Goal: Task Accomplishment & Management: Manage account settings

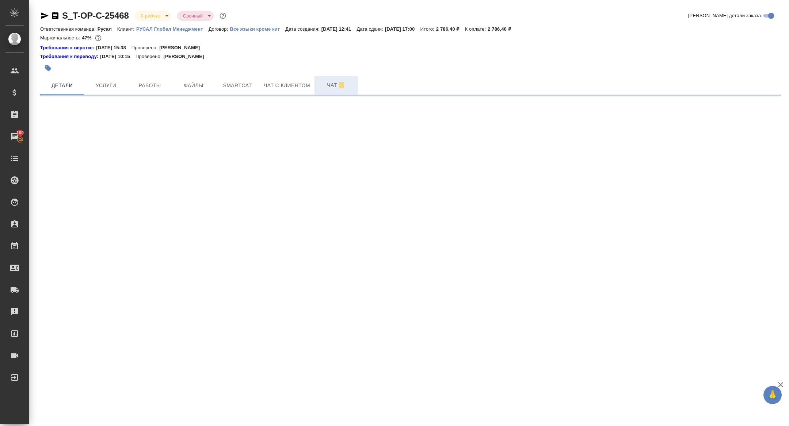
click at [331, 81] on span "Чат" at bounding box center [336, 85] width 35 height 9
select select "RU"
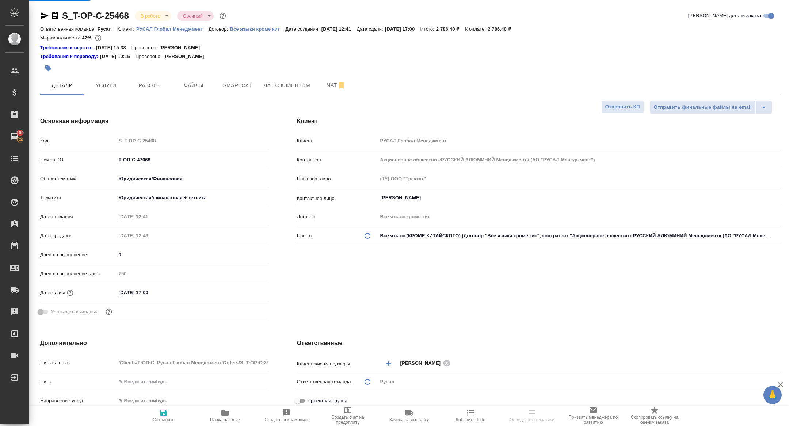
type textarea "x"
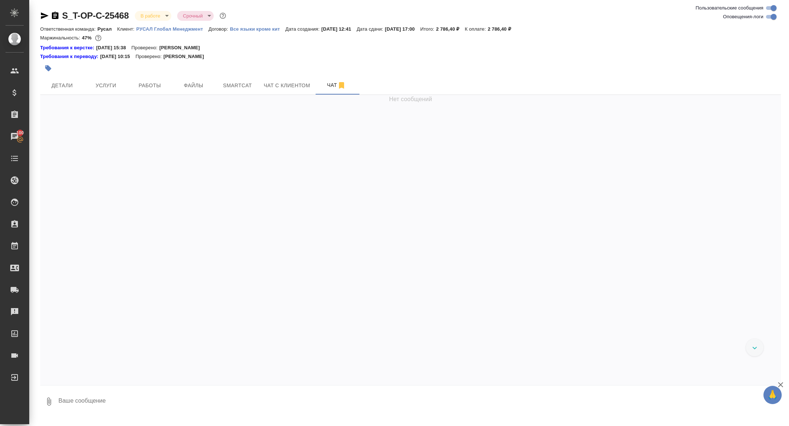
scroll to position [1134, 0]
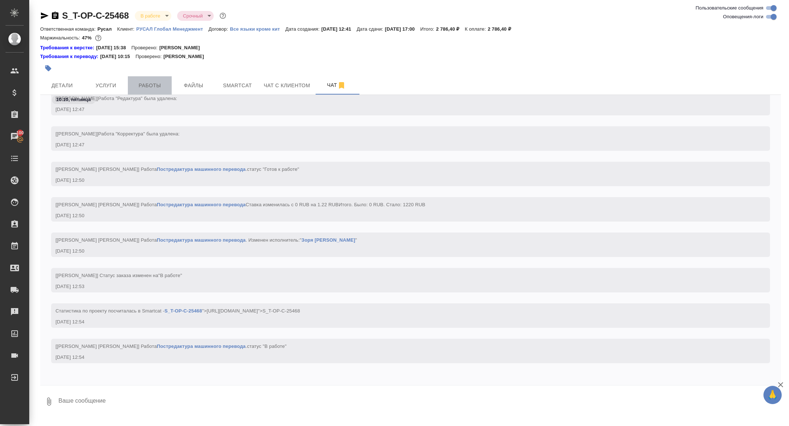
click at [152, 85] on span "Работы" at bounding box center [149, 85] width 35 height 9
click at [240, 89] on span "Smartcat" at bounding box center [237, 85] width 35 height 9
click at [64, 80] on button "Детали" at bounding box center [62, 85] width 44 height 18
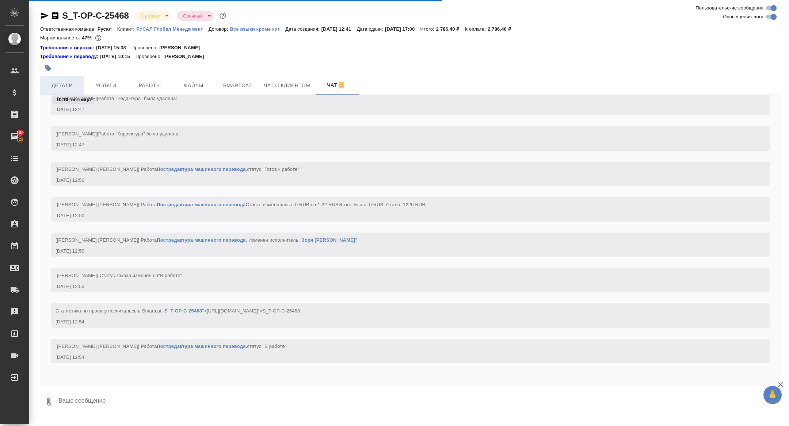
click at [78, 81] on span "Детали" at bounding box center [62, 85] width 35 height 9
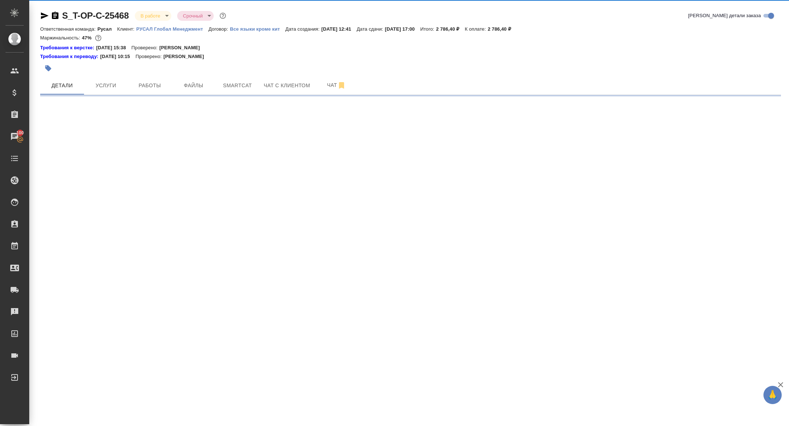
select select "RU"
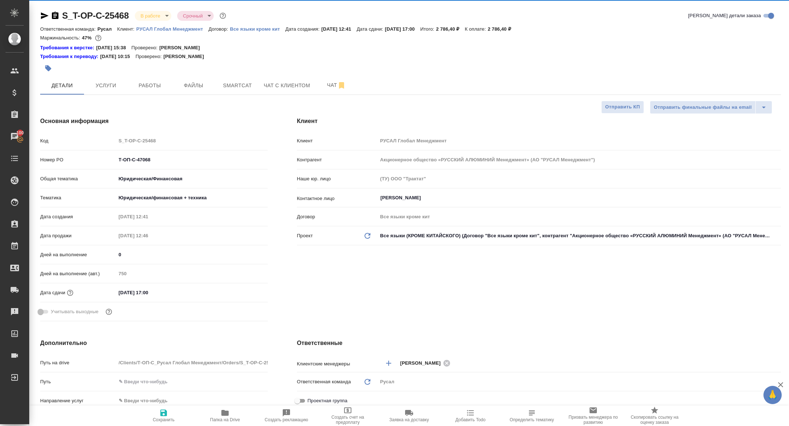
type textarea "x"
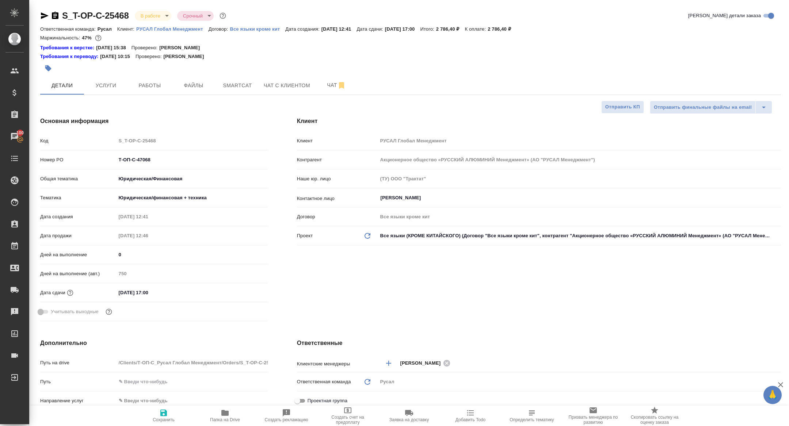
type textarea "x"
click at [235, 77] on button "Smartcat" at bounding box center [237, 85] width 44 height 18
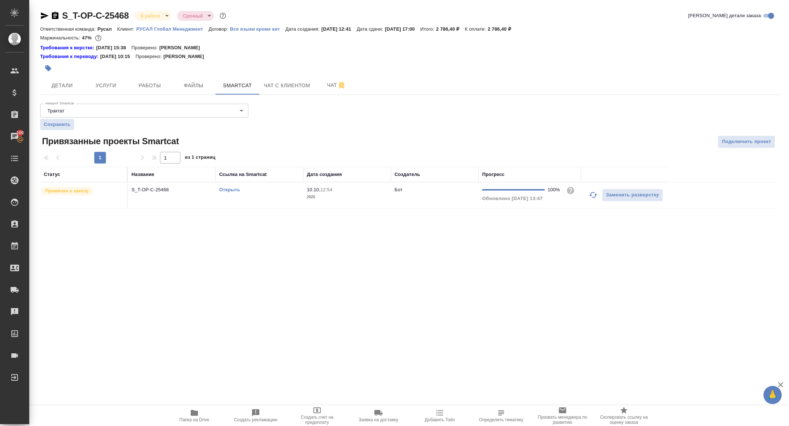
click at [230, 190] on link "Открыть" at bounding box center [229, 189] width 21 height 5
click at [190, 415] on icon "button" at bounding box center [194, 413] width 9 height 9
click at [151, 16] on body "🙏 .cls-1 fill:#fff; AWATERA Zhuravleva Alexandra Клиенты Спецификации Заказы 10…" at bounding box center [394, 213] width 789 height 426
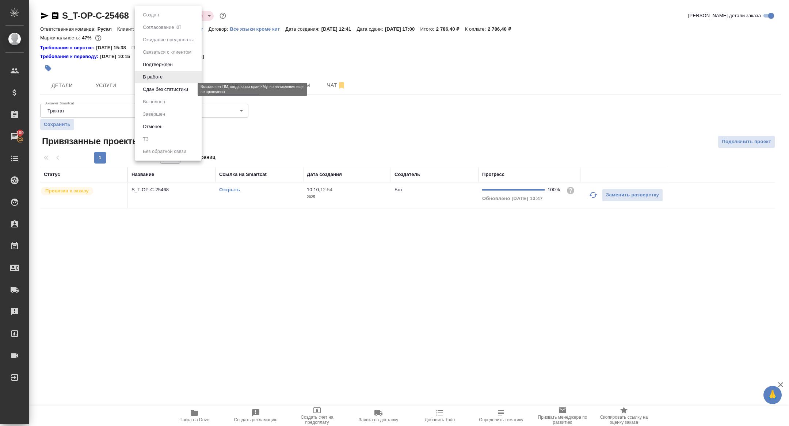
click at [157, 87] on button "Сдан без статистики" at bounding box center [166, 89] width 50 height 8
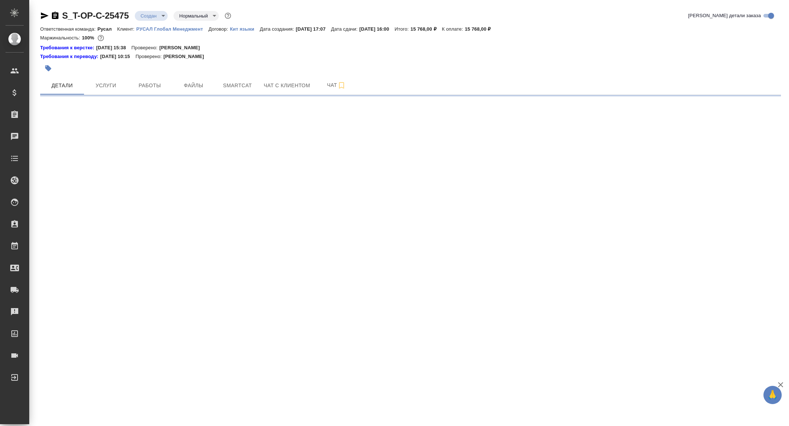
select select "RU"
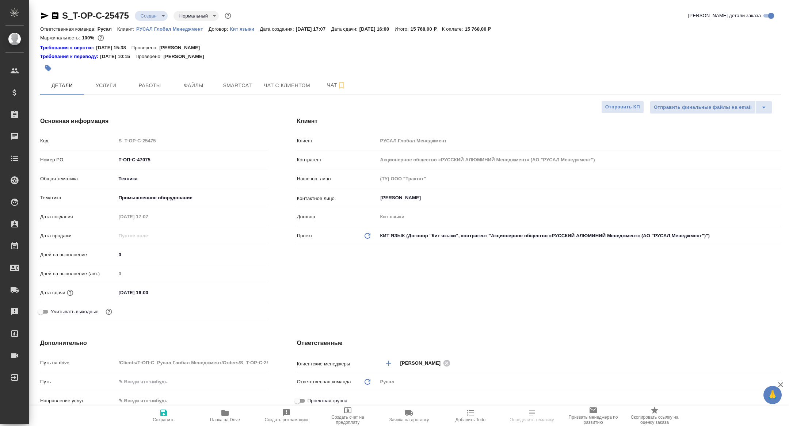
type textarea "x"
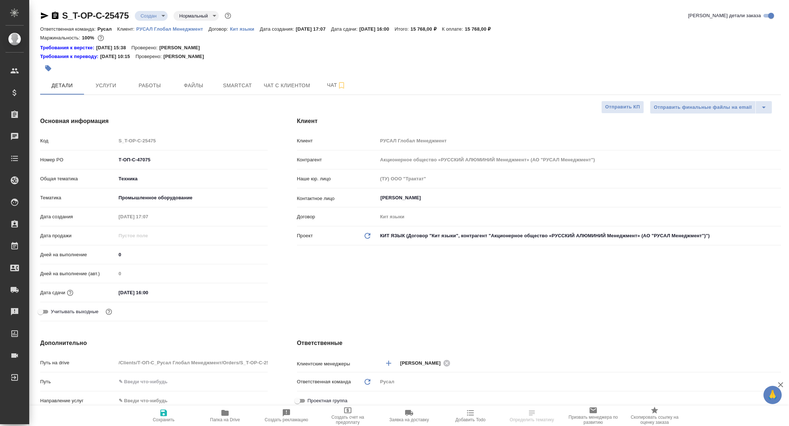
type textarea "x"
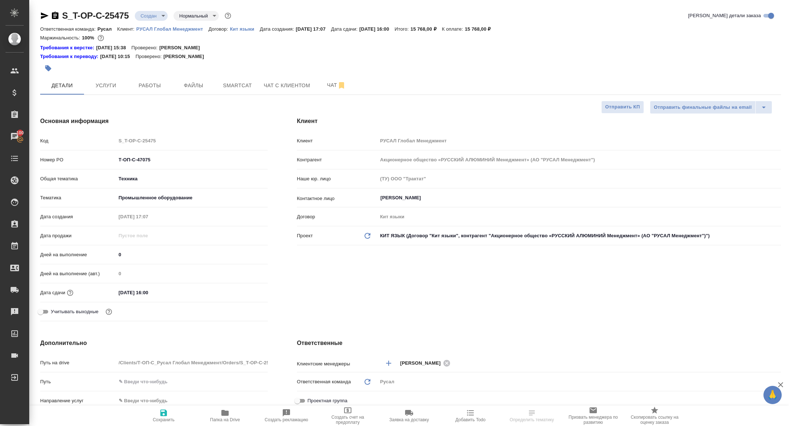
type textarea "x"
click at [221, 417] on icon "button" at bounding box center [225, 413] width 9 height 9
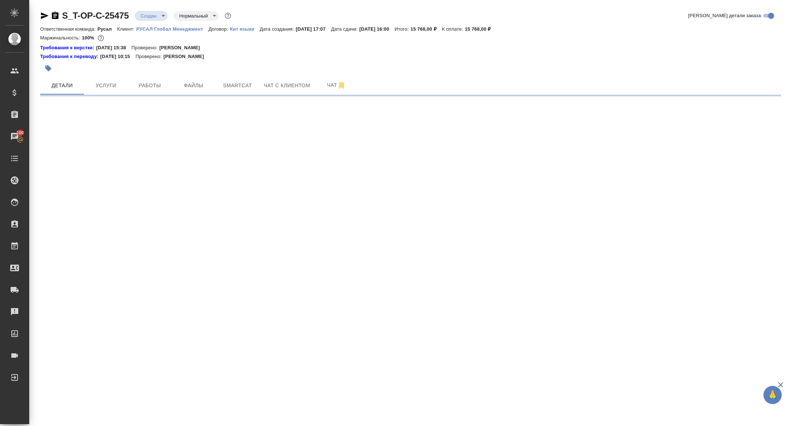
select select "RU"
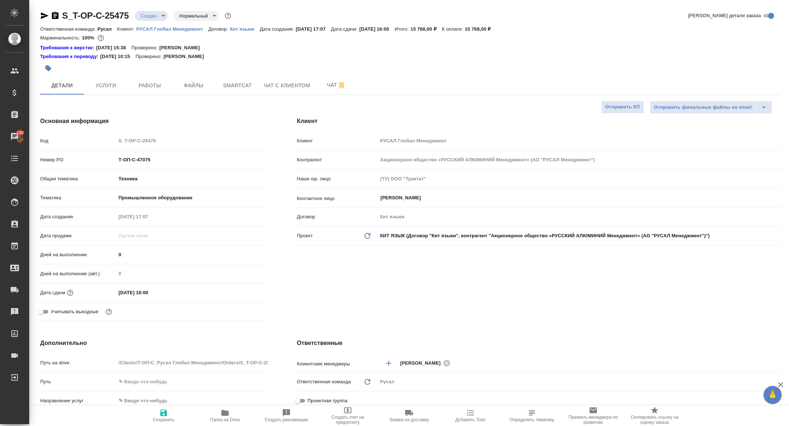
type textarea "x"
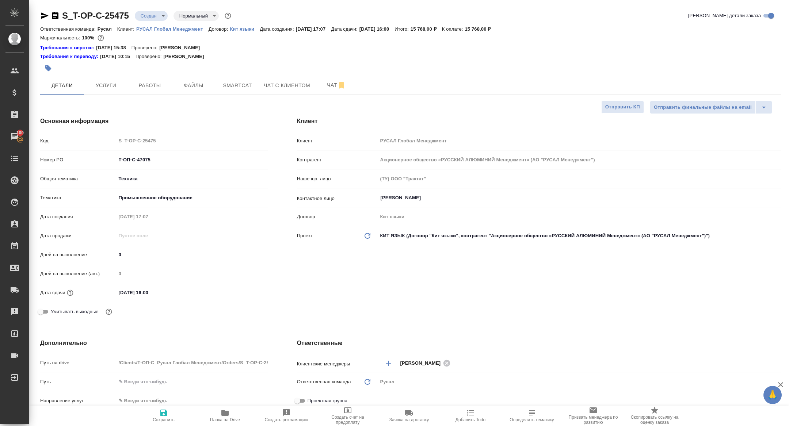
type textarea "x"
click at [154, 11] on body "🙏 .cls-1 fill:#fff; AWATERA Zhuravleva Alexandra Клиенты Спецификации Заказы 10…" at bounding box center [394, 213] width 789 height 426
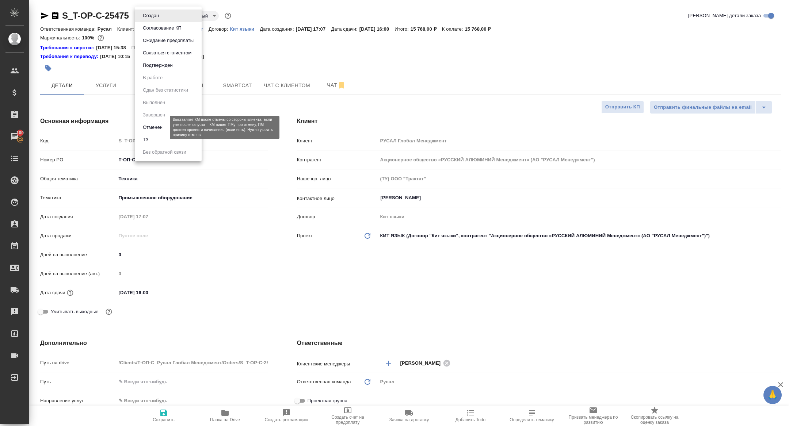
click at [156, 137] on li "ТЗ" at bounding box center [168, 140] width 67 height 12
type textarea "x"
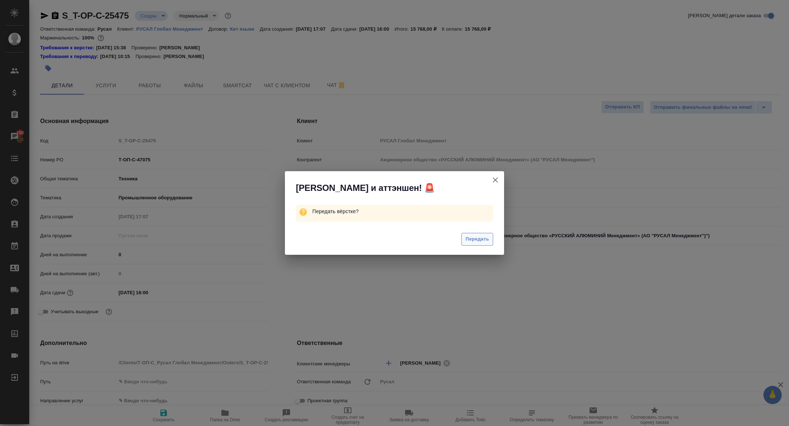
click at [486, 238] on span "Передать" at bounding box center [477, 239] width 24 height 8
type textarea "x"
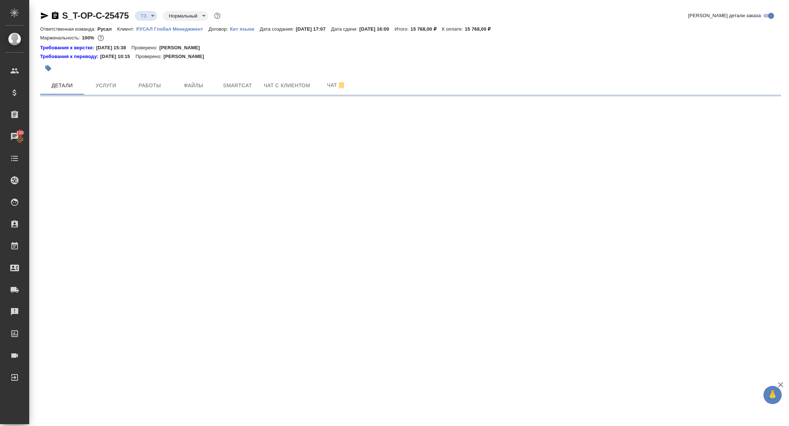
select select "RU"
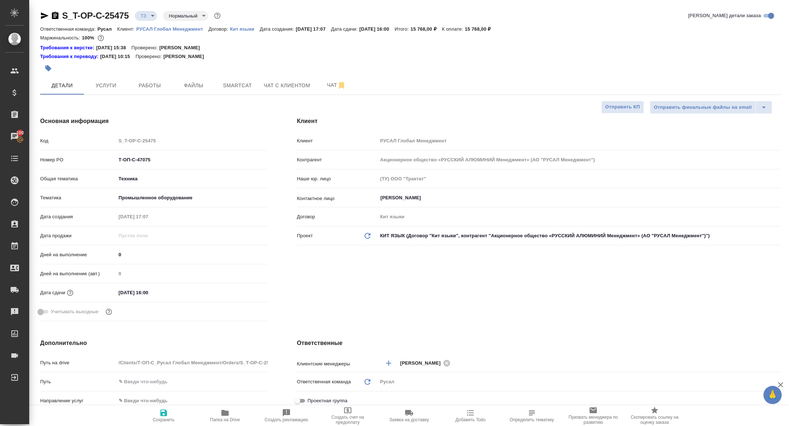
type textarea "x"
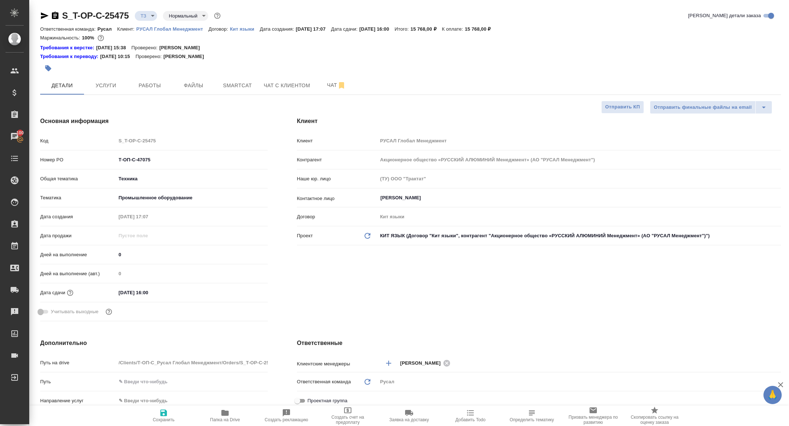
type textarea "x"
click at [328, 84] on span "Чат" at bounding box center [336, 85] width 35 height 9
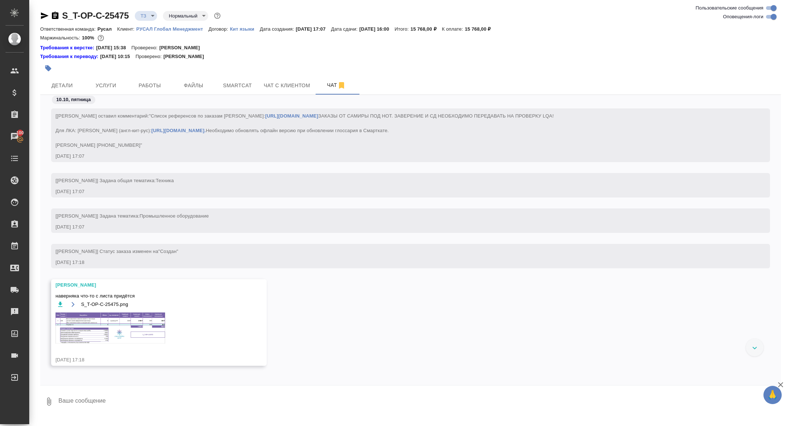
scroll to position [17, 0]
click at [111, 326] on img at bounding box center [111, 325] width 110 height 31
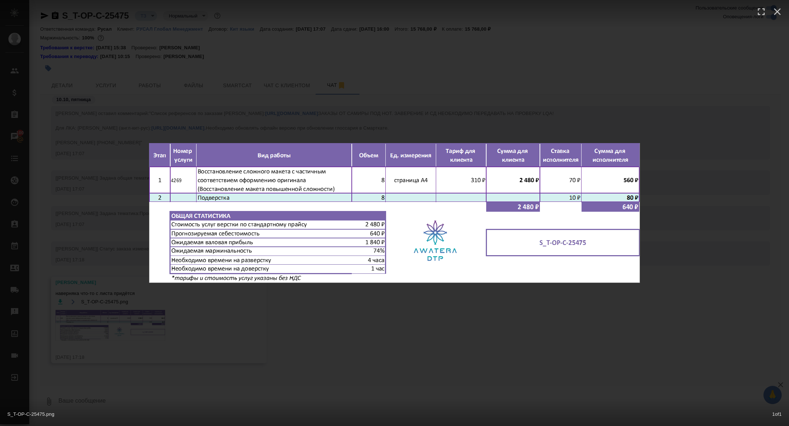
click at [111, 326] on div "S_T-OP-C-25475.png 1 of 1" at bounding box center [394, 213] width 789 height 426
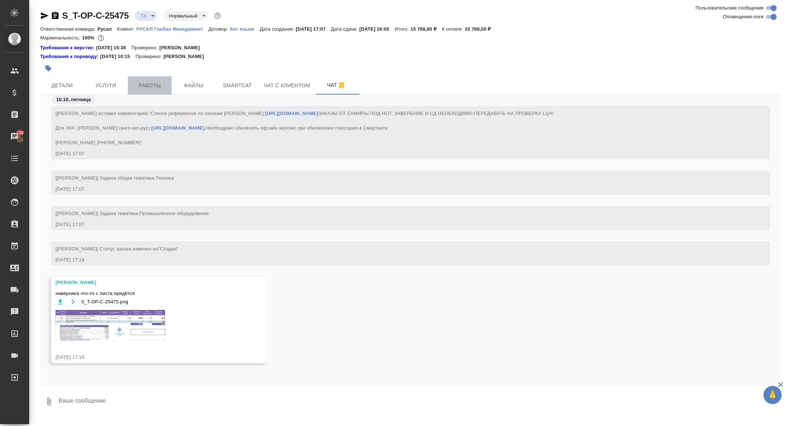
click at [145, 78] on button "Работы" at bounding box center [150, 85] width 44 height 18
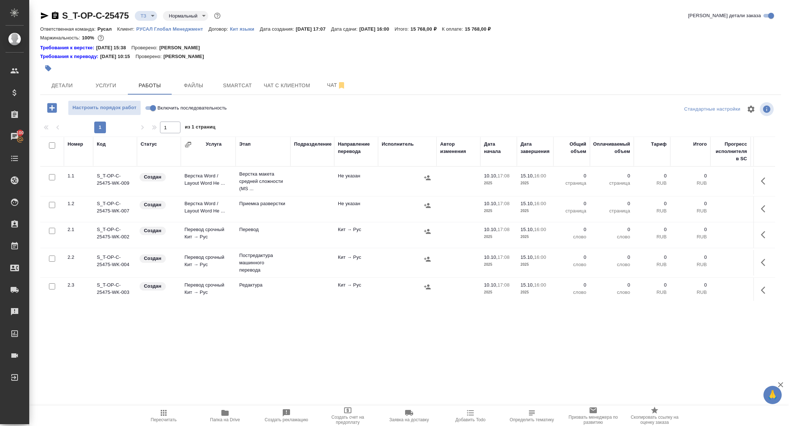
click at [769, 177] on icon "button" at bounding box center [765, 181] width 9 height 9
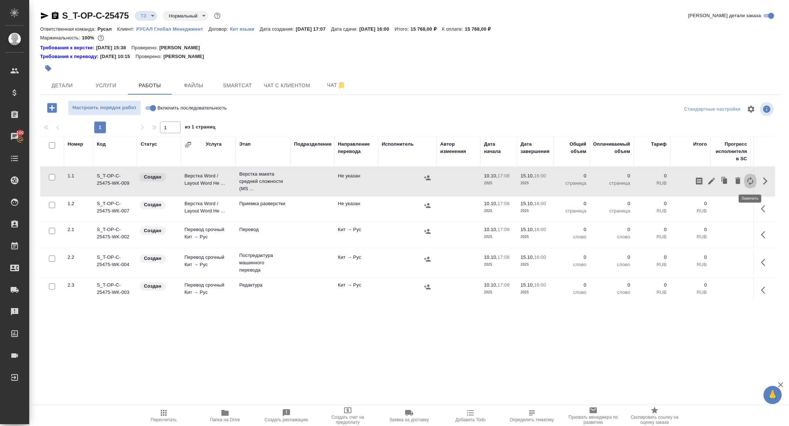
click at [751, 183] on icon "button" at bounding box center [750, 181] width 6 height 8
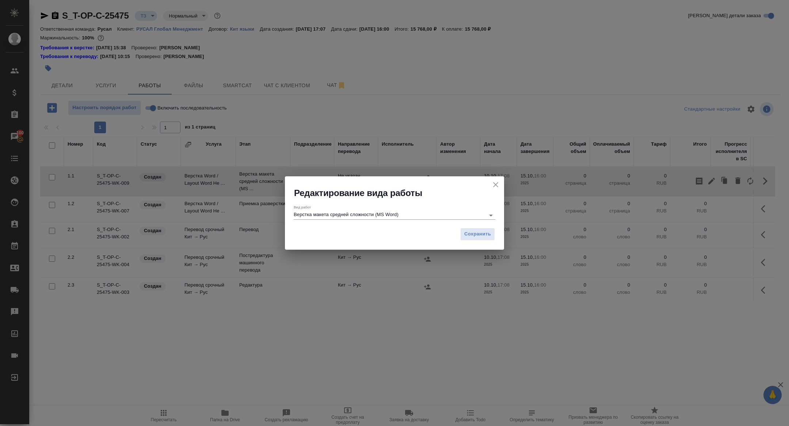
click at [428, 219] on input "Верстка макета средней сложности (MS Word)" at bounding box center [388, 215] width 188 height 9
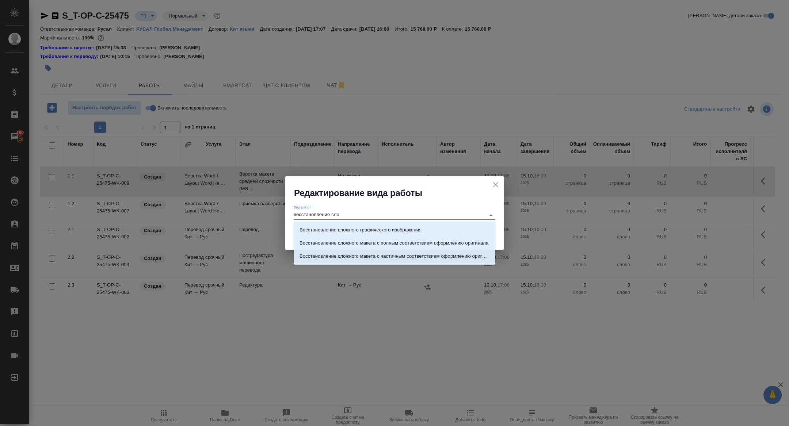
click at [466, 253] on p "Восстановление сложного макета с частичным соответствием оформлению оригинала" at bounding box center [394, 256] width 190 height 7
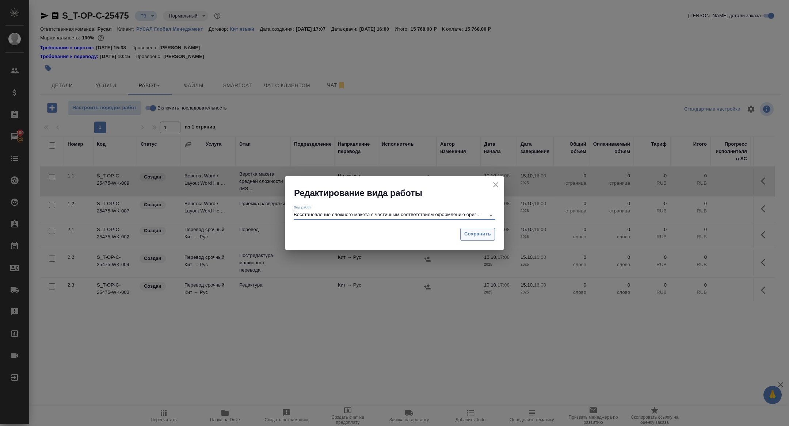
type input "Восстановление сложного макета с частичным соответствием оформлению оригинала"
click at [477, 238] on span "Сохранить" at bounding box center [477, 234] width 27 height 8
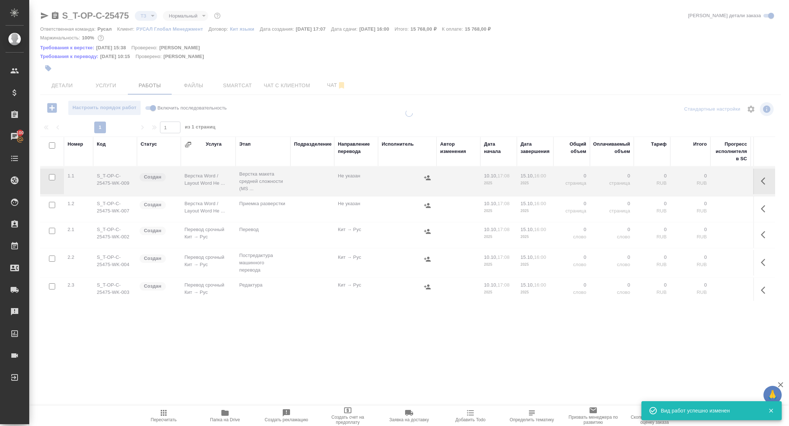
click at [466, 232] on div at bounding box center [409, 215] width 760 height 210
type input "new"
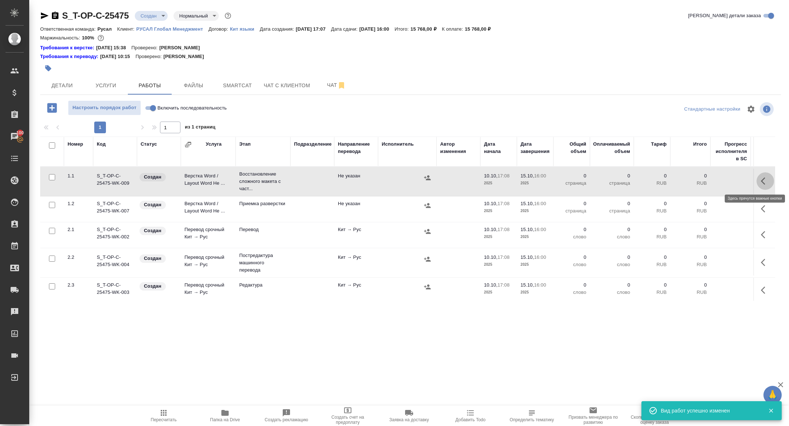
click at [763, 180] on icon "button" at bounding box center [765, 181] width 9 height 9
click at [712, 182] on icon "button" at bounding box center [711, 181] width 9 height 9
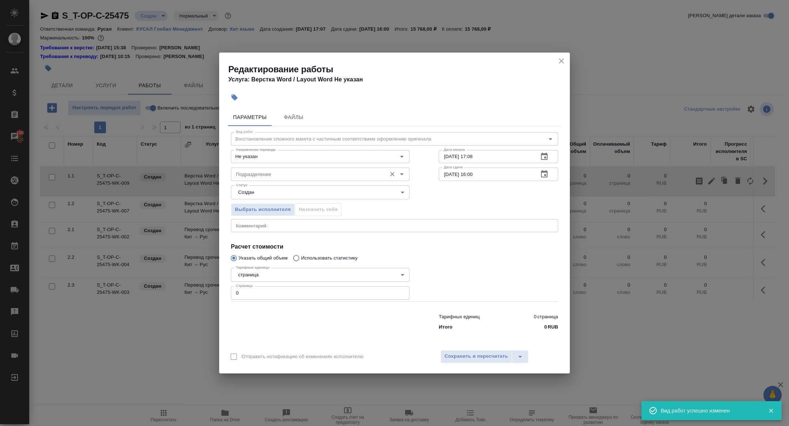
click at [259, 177] on input "Подразделение" at bounding box center [308, 174] width 150 height 9
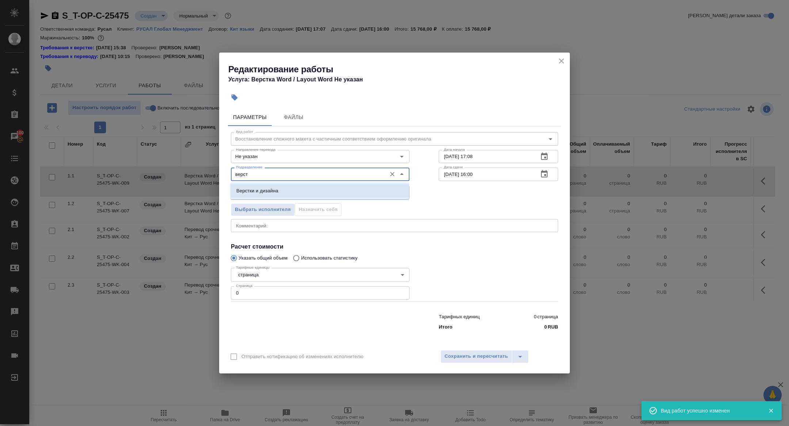
click at [270, 187] on p "Верстки и дизайна" at bounding box center [257, 190] width 42 height 7
type input "Верстки и дизайна"
click at [259, 191] on body "🙏 .cls-1 fill:#fff; AWATERA Zhuravleva Alexandra Клиенты Спецификации Заказы 10…" at bounding box center [394, 213] width 789 height 426
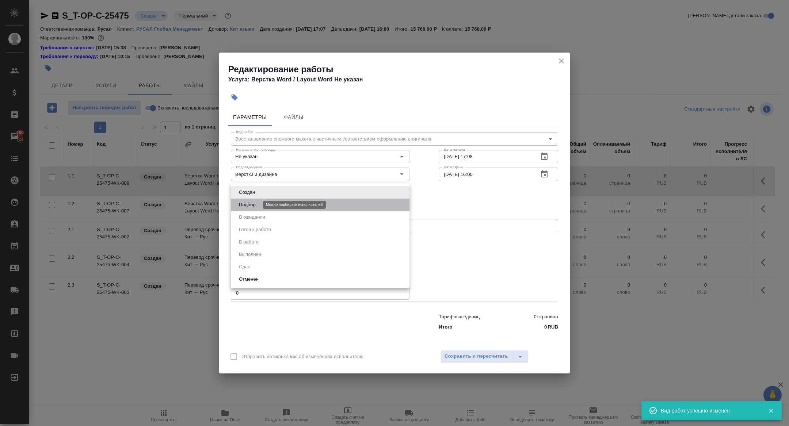
click at [249, 204] on button "Подбор" at bounding box center [247, 205] width 21 height 8
type input "recruiting"
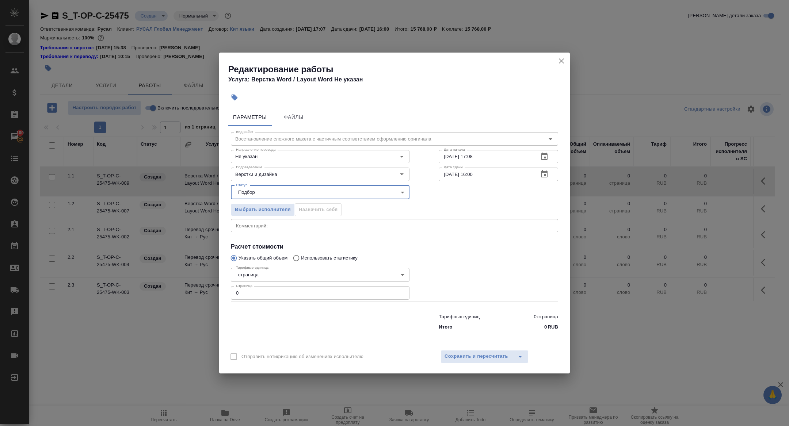
click at [543, 173] on icon "button" at bounding box center [544, 174] width 9 height 9
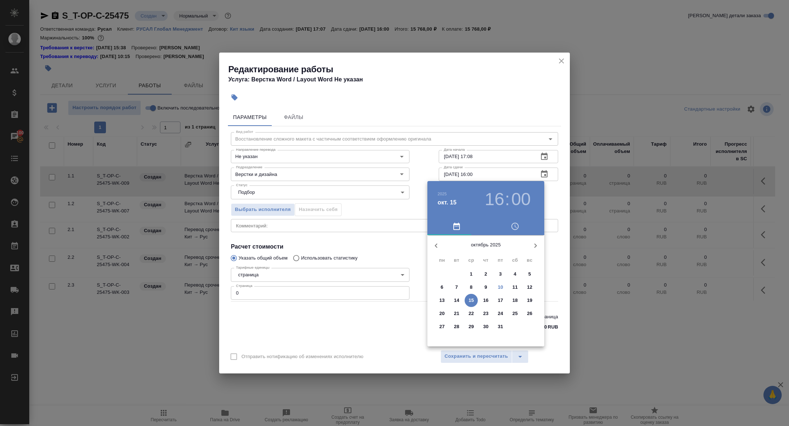
click at [514, 289] on p "11" at bounding box center [514, 287] width 5 height 7
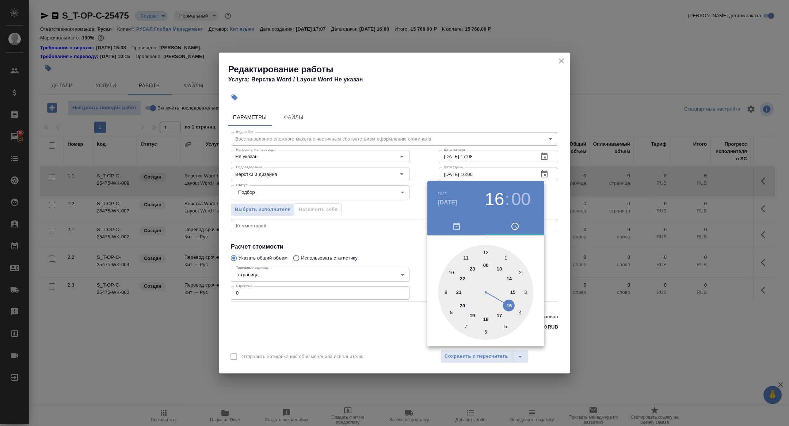
type input "11.10.2025 10:00"
click at [450, 273] on div at bounding box center [485, 292] width 95 height 95
drag, startPoint x: 343, startPoint y: 235, endPoint x: 391, endPoint y: 278, distance: 64.9
click at [343, 235] on div at bounding box center [394, 213] width 789 height 426
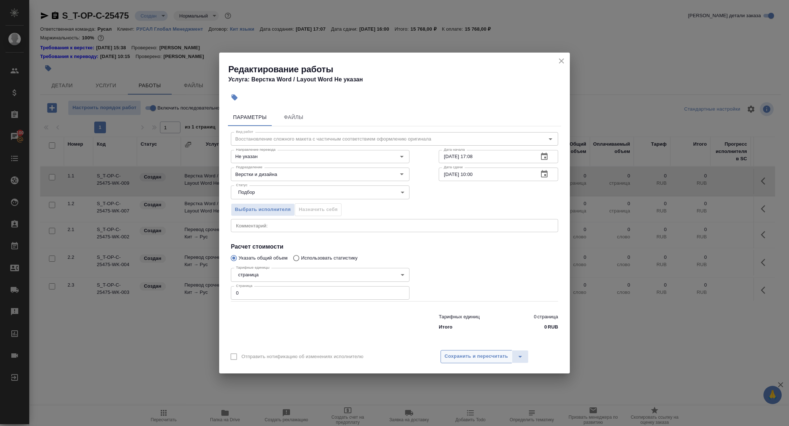
click at [474, 355] on span "Сохранить и пересчитать" at bounding box center [476, 356] width 64 height 8
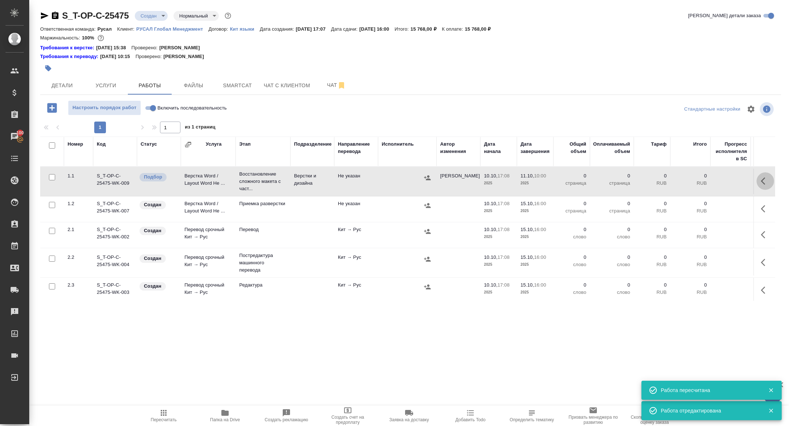
click at [762, 180] on icon "button" at bounding box center [765, 181] width 9 height 9
click at [711, 180] on icon "button" at bounding box center [711, 181] width 7 height 7
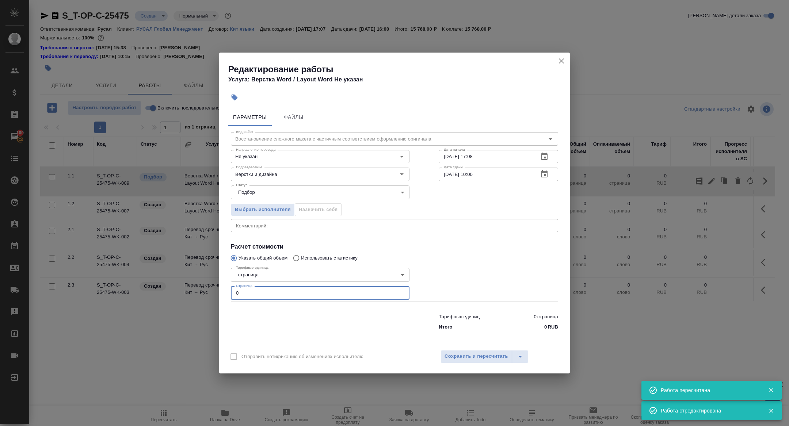
drag, startPoint x: 260, startPoint y: 295, endPoint x: 184, endPoint y: 280, distance: 77.5
click at [186, 280] on div "Редактирование работы Услуга: Верстка Word / Layout Word Не указан Параметры Фа…" at bounding box center [394, 213] width 789 height 426
type input "9"
type input "8"
click at [477, 347] on div "Отправить нотификацию об изменениях исполнителю Сохранить и пересчитать" at bounding box center [394, 360] width 351 height 28
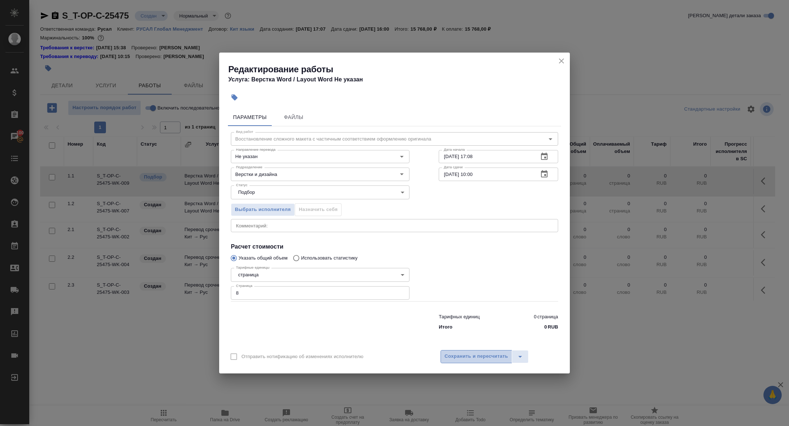
click at [472, 354] on span "Сохранить и пересчитать" at bounding box center [476, 356] width 64 height 8
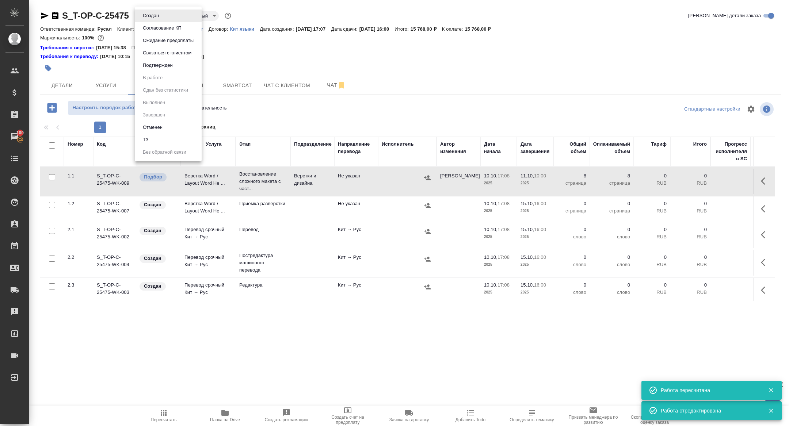
click at [151, 14] on body "🙏 .cls-1 fill:#fff; AWATERA Zhuravleva Alexandra Клиенты Спецификации Заказы 10…" at bounding box center [394, 213] width 789 height 426
click at [153, 63] on button "Подтвержден" at bounding box center [158, 65] width 34 height 8
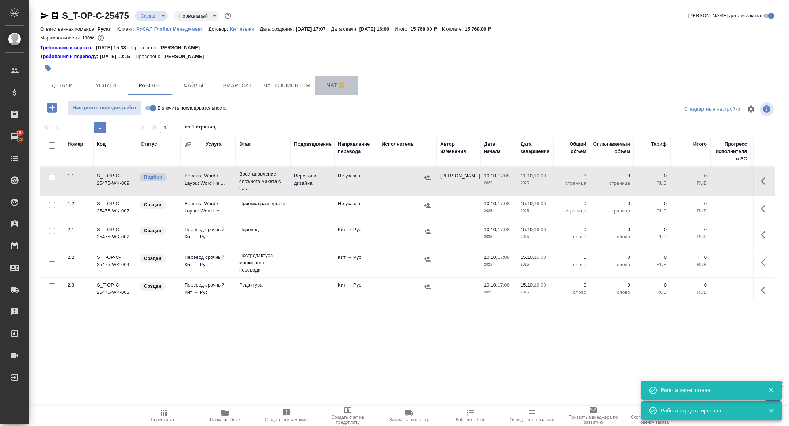
click at [333, 87] on span "Чат" at bounding box center [336, 85] width 35 height 9
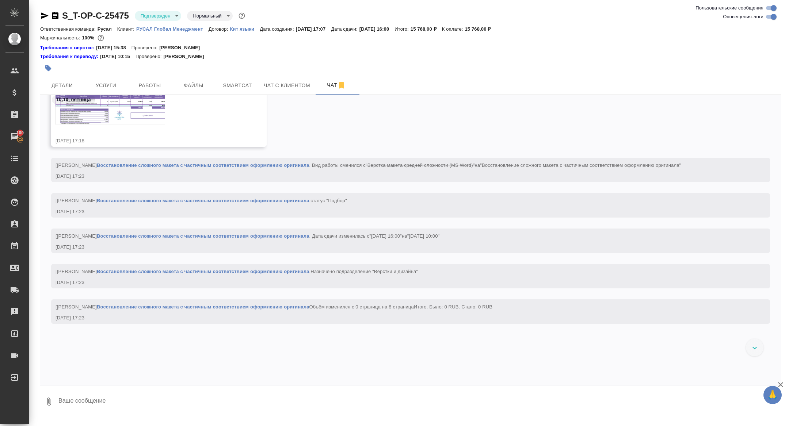
scroll to position [267, 0]
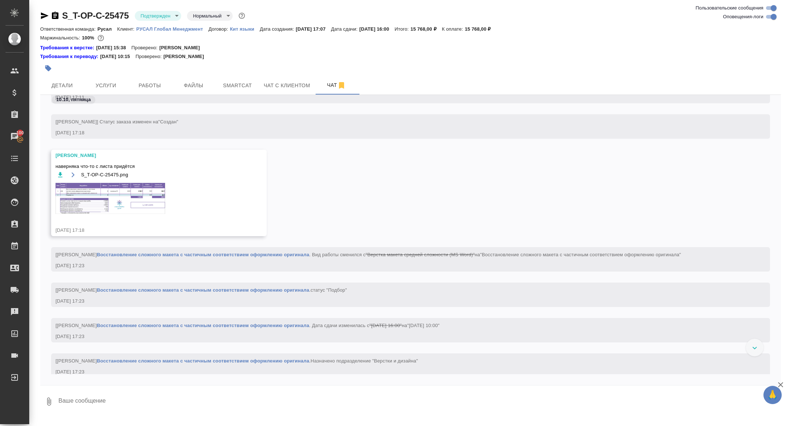
click at [123, 175] on span "S_T-OP-C-25475.png" at bounding box center [104, 174] width 47 height 7
click at [123, 201] on img at bounding box center [111, 198] width 110 height 31
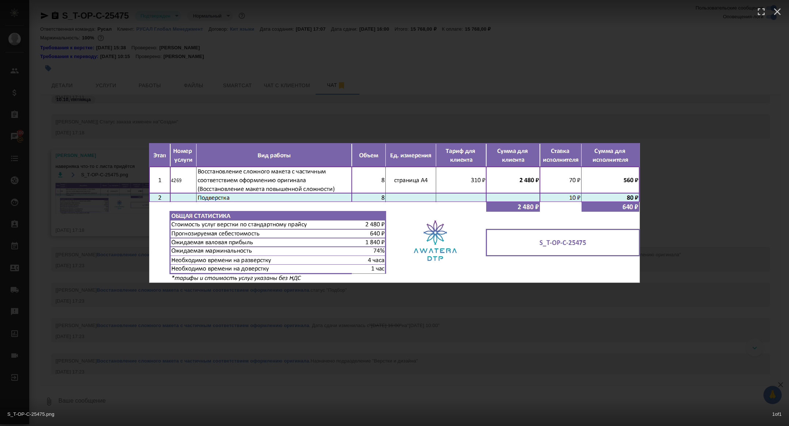
click at [122, 217] on div "S_T-OP-C-25475.png 1 of 1" at bounding box center [394, 213] width 789 height 426
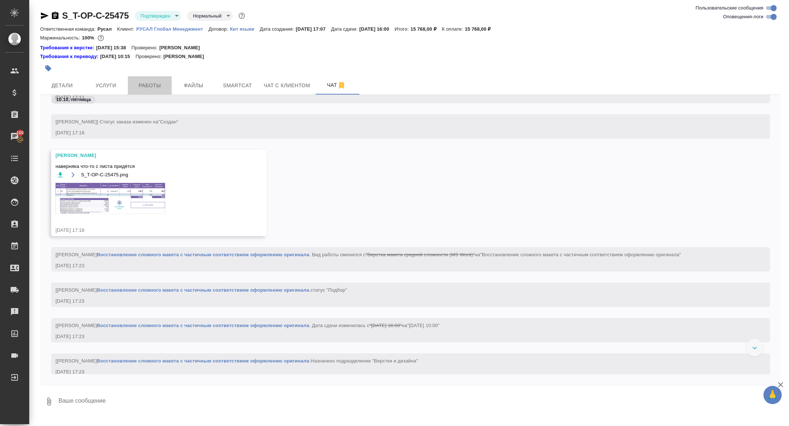
click at [144, 87] on span "Работы" at bounding box center [149, 85] width 35 height 9
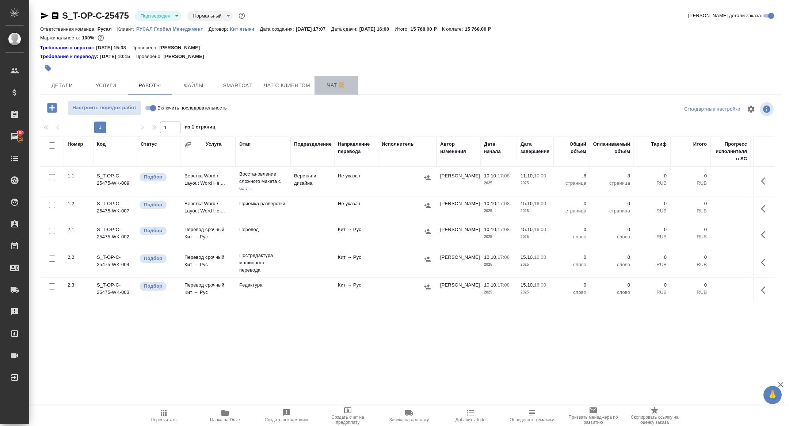
click at [328, 85] on span "Чат" at bounding box center [336, 85] width 35 height 9
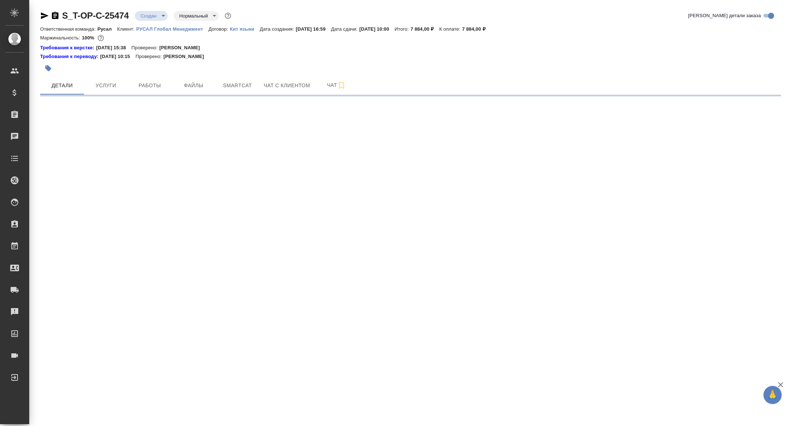
select select "RU"
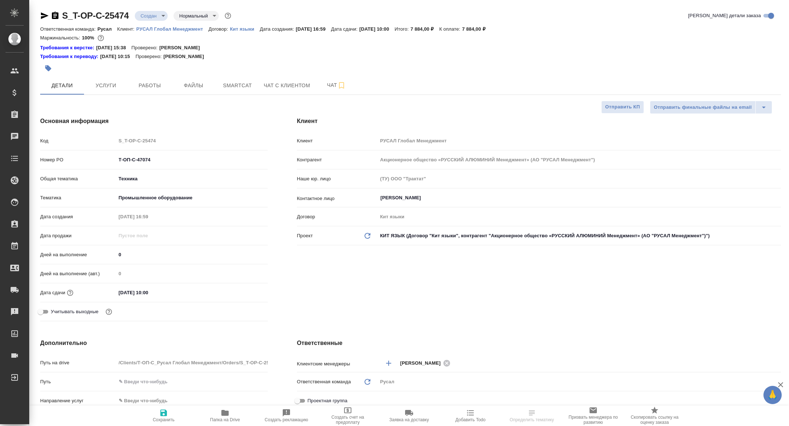
type textarea "x"
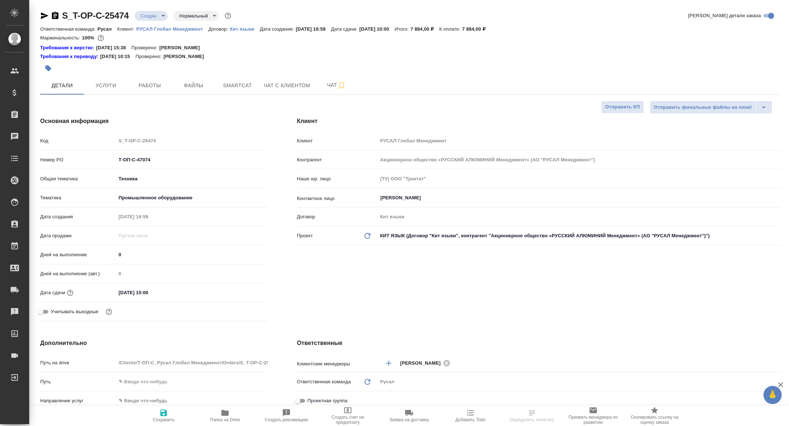
type textarea "x"
click at [221, 416] on icon "button" at bounding box center [225, 413] width 9 height 9
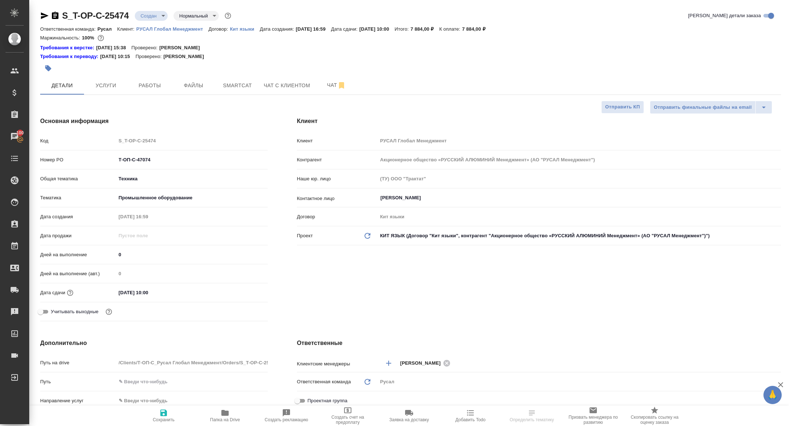
type textarea "x"
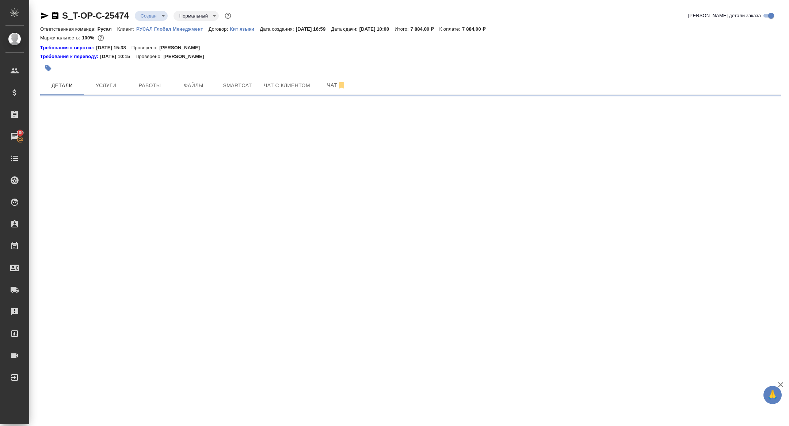
select select "RU"
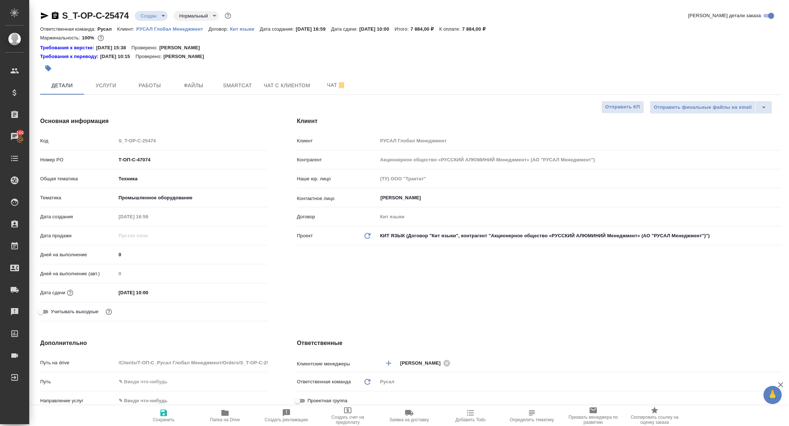
type textarea "x"
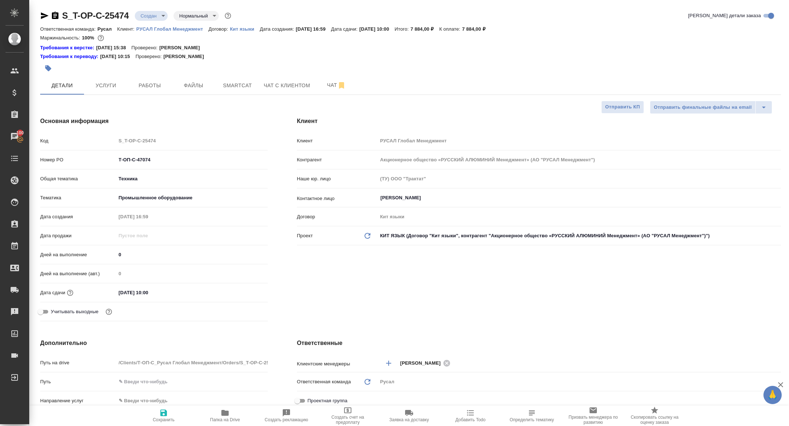
type textarea "x"
click at [146, 13] on body "🙏 .cls-1 fill:#fff; AWATERA [PERSON_NAME] Спецификации Заказы 100 Чаты Todo Про…" at bounding box center [394, 213] width 789 height 426
click at [155, 139] on li "ТЗ" at bounding box center [168, 140] width 67 height 12
type textarea "x"
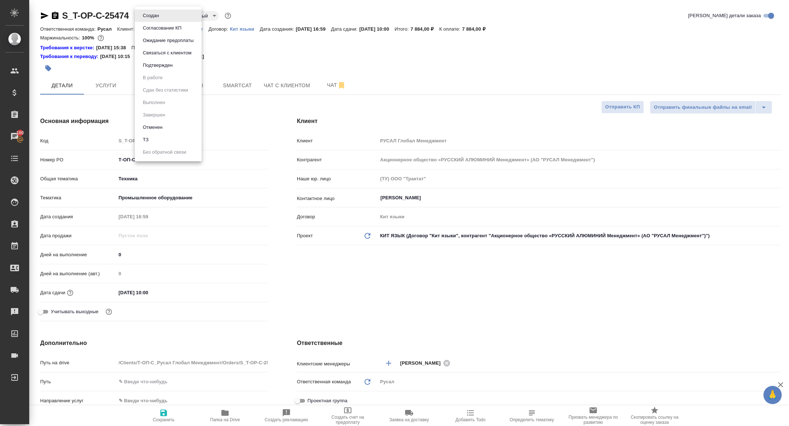
type textarea "x"
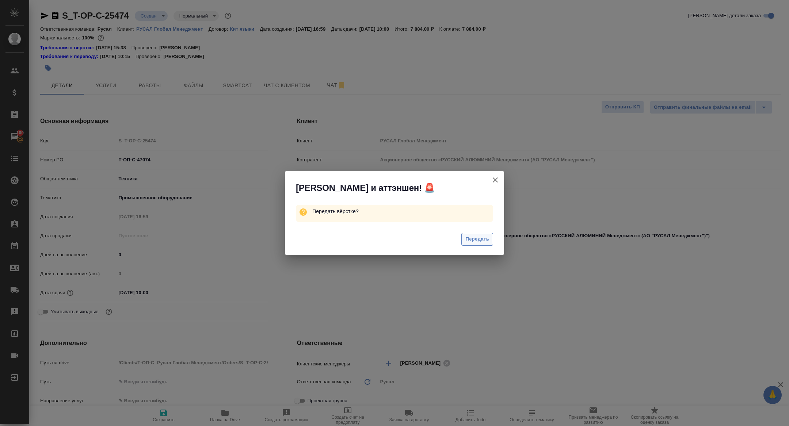
click at [476, 244] on button "Передать" at bounding box center [477, 239] width 32 height 13
type textarea "x"
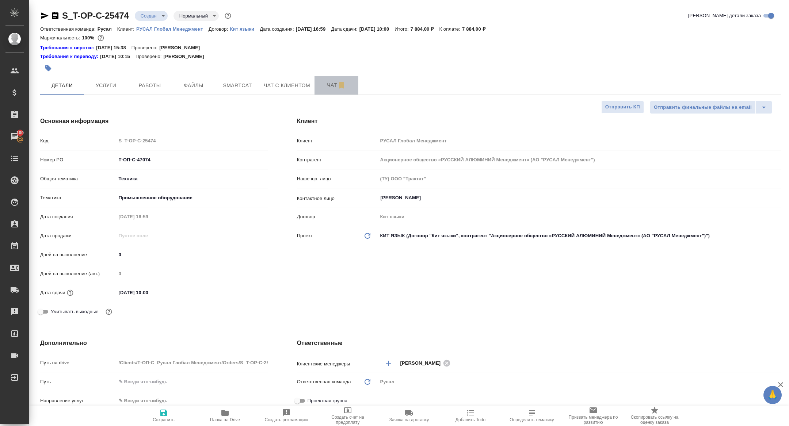
click at [326, 92] on button "Чат" at bounding box center [336, 85] width 44 height 18
click at [325, 92] on button "Чат" at bounding box center [336, 85] width 44 height 18
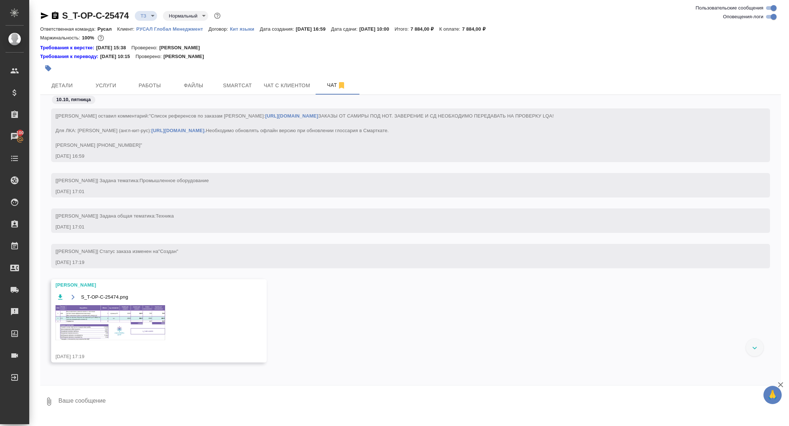
scroll to position [14, 0]
click at [133, 342] on div "S_T-OP-C-25474.png" at bounding box center [149, 321] width 186 height 57
click at [128, 333] on img at bounding box center [111, 322] width 110 height 35
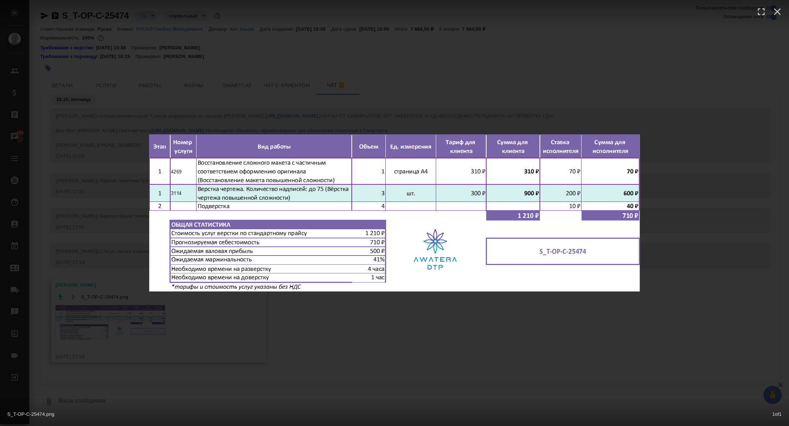
click at [128, 333] on div "S_T-OP-C-25474.png 1 of 1" at bounding box center [394, 213] width 789 height 426
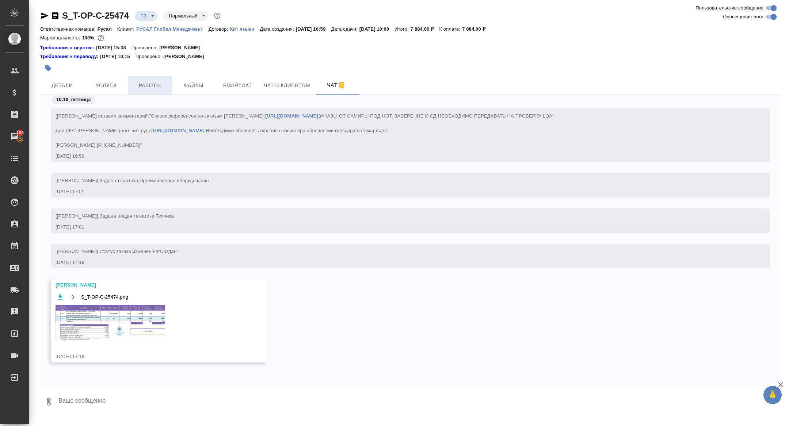
click at [152, 90] on button "Работы" at bounding box center [150, 85] width 44 height 18
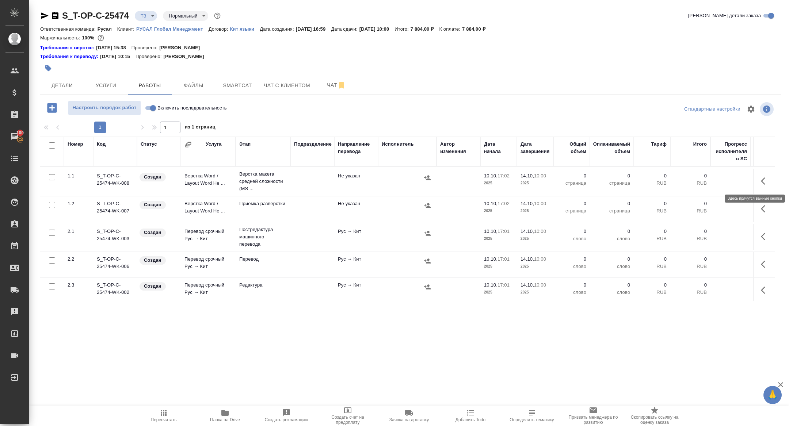
click at [766, 180] on icon "button" at bounding box center [765, 181] width 9 height 9
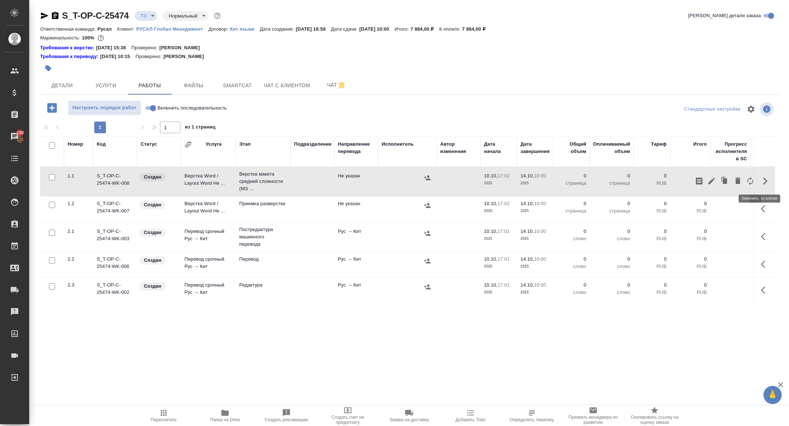
click at [750, 181] on icon "button" at bounding box center [750, 181] width 9 height 9
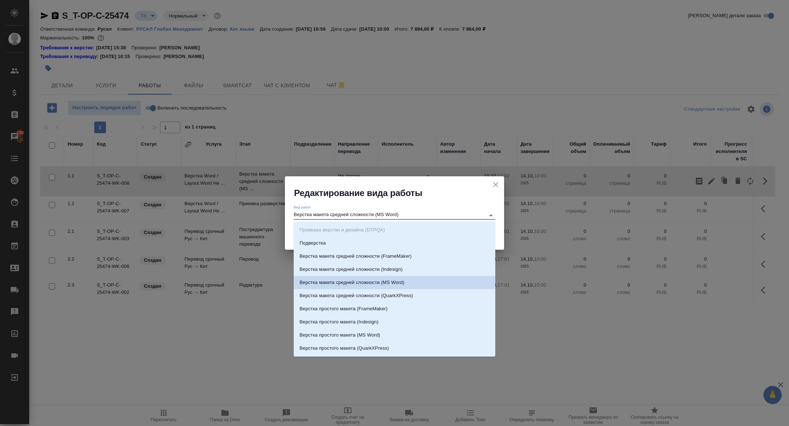
click at [421, 218] on input "Верстка макета средней сложности (MS Word)" at bounding box center [388, 215] width 188 height 9
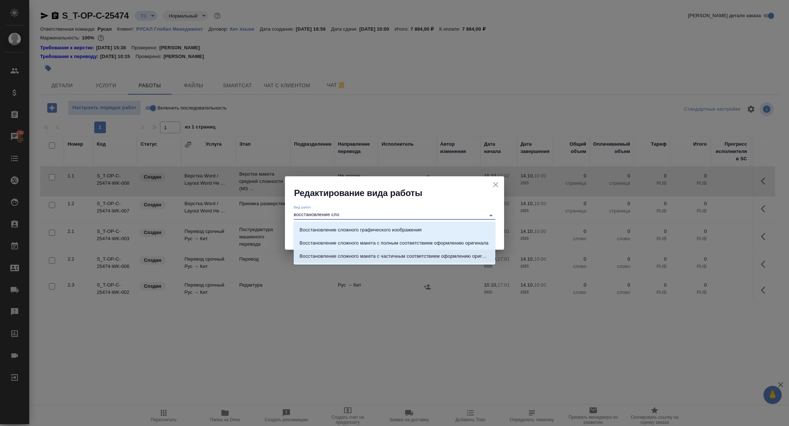
click at [459, 255] on p "Восстановление сложного макета с частичным соответствием оформлению оригинала" at bounding box center [394, 256] width 190 height 7
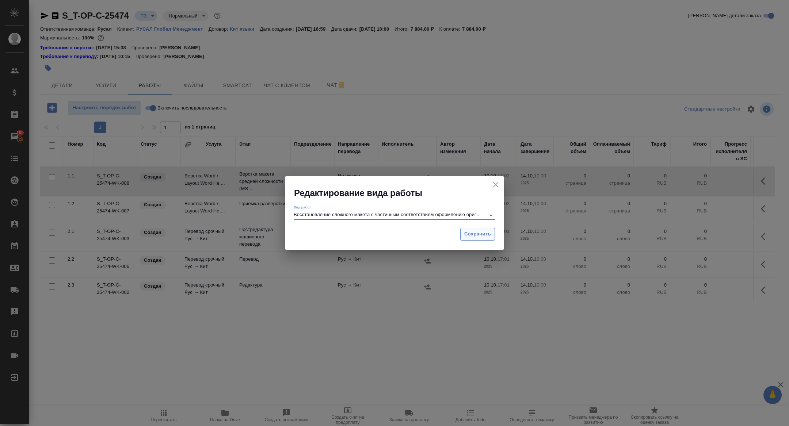
type input "Восстановление сложного макета с частичным соответствием оформлению оригинала"
click at [474, 232] on span "Сохранить" at bounding box center [477, 234] width 27 height 8
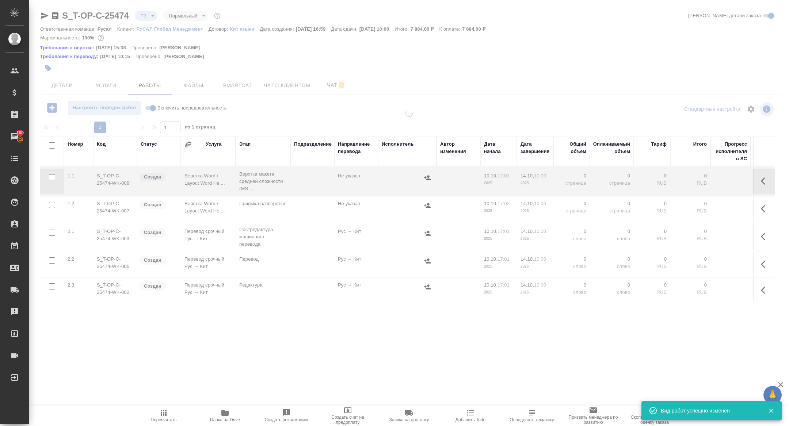
click at [761, 178] on icon "button" at bounding box center [765, 181] width 9 height 9
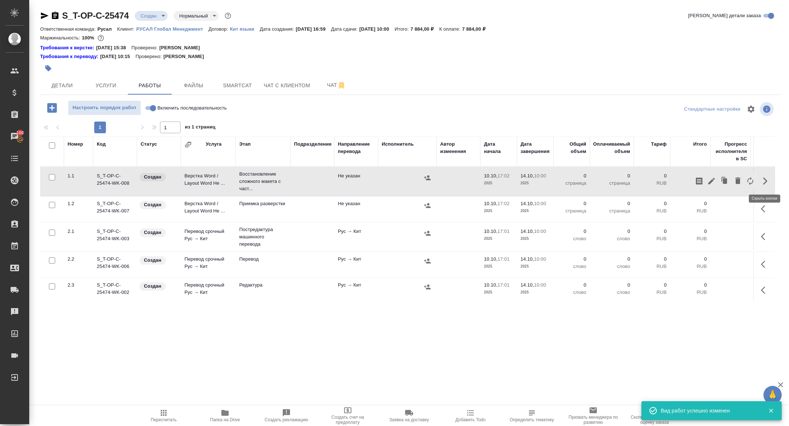
type input "new"
click at [713, 180] on icon "button" at bounding box center [711, 181] width 7 height 7
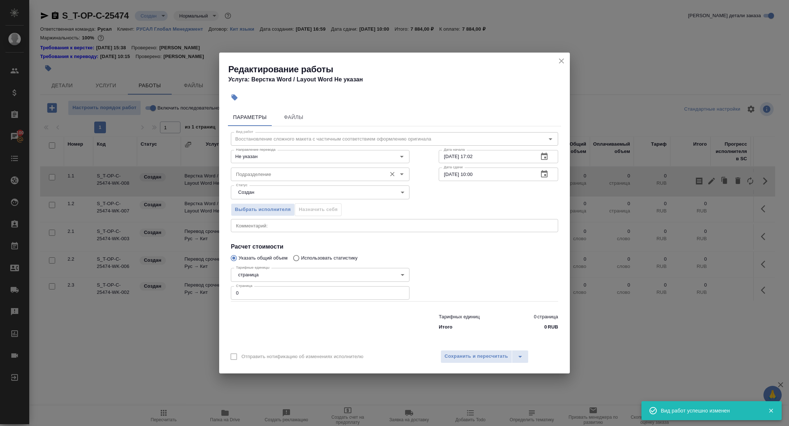
click at [284, 176] on input "Подразделение" at bounding box center [308, 174] width 150 height 9
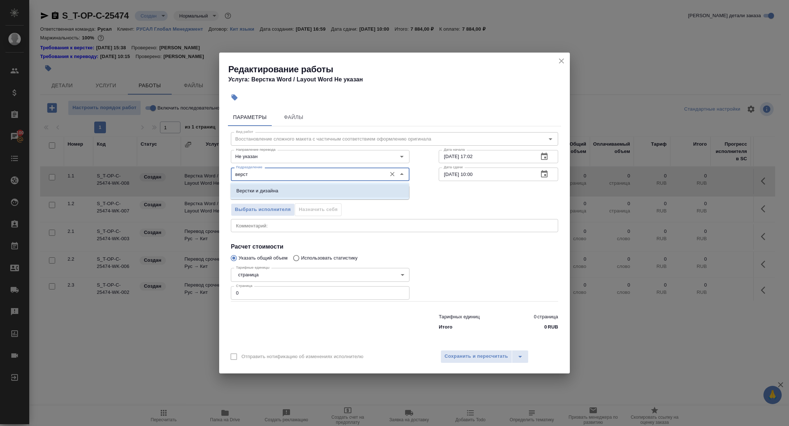
click at [307, 191] on li "Верстки и дизайна" at bounding box center [319, 190] width 179 height 13
type input "Верстки и дизайна"
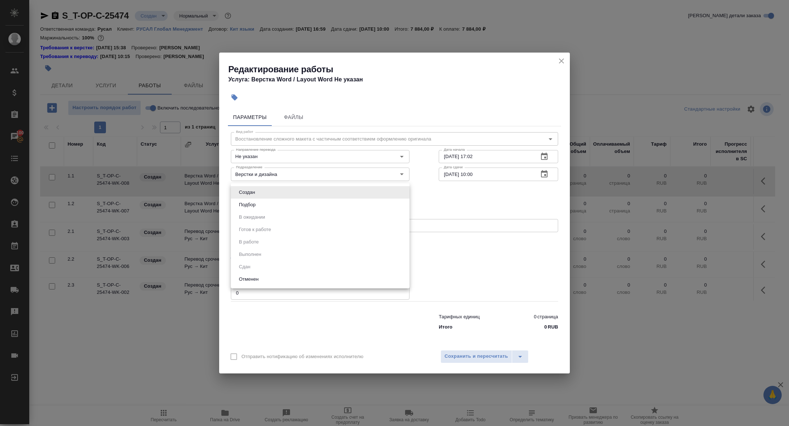
click at [264, 191] on body "🙏 .cls-1 fill:#fff; AWATERA Zhuravleva Alexandra Клиенты Спецификации Заказы 10…" at bounding box center [394, 213] width 789 height 426
click at [257, 202] on button "Подбор" at bounding box center [247, 205] width 21 height 8
type input "recruiting"
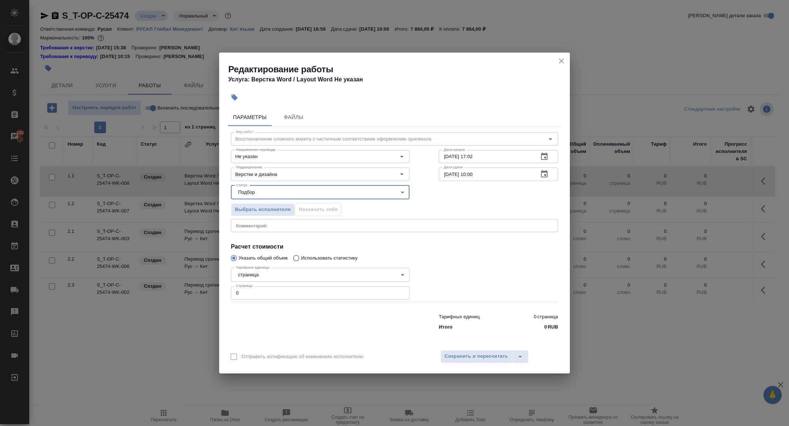
click at [545, 169] on button "button" at bounding box center [544, 174] width 18 height 18
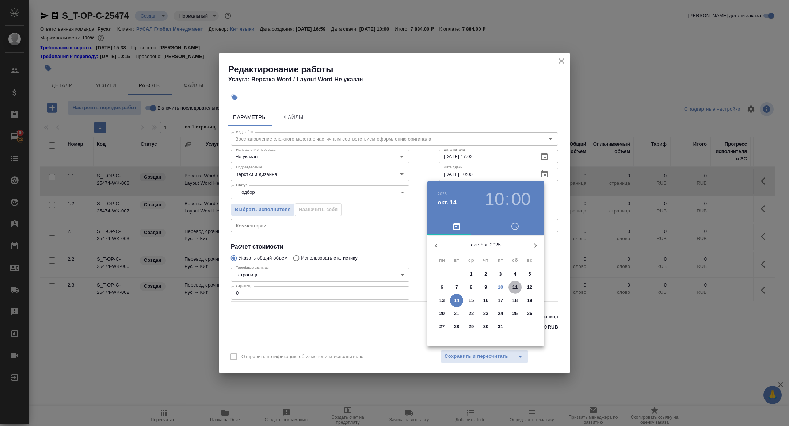
click at [518, 287] on span "11" at bounding box center [514, 287] width 13 height 7
type input "11.10.2025 10:00"
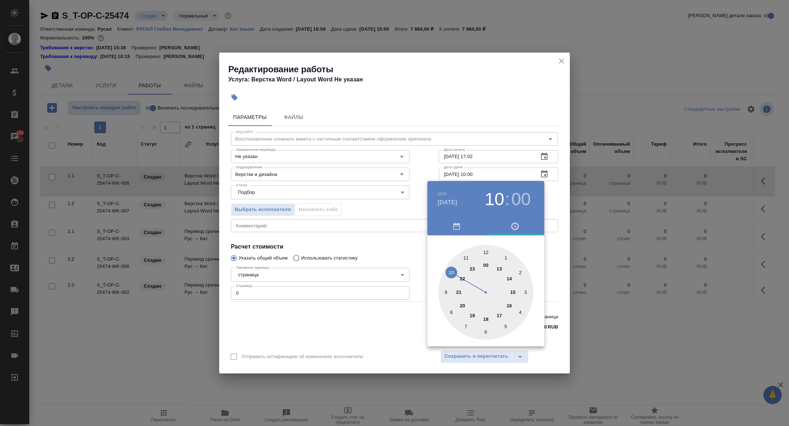
click at [351, 213] on div at bounding box center [394, 213] width 789 height 426
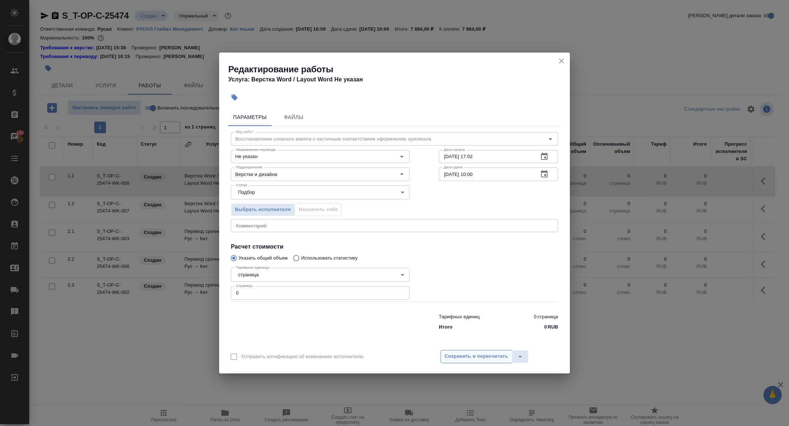
click at [475, 354] on span "Сохранить и пересчитать" at bounding box center [476, 356] width 64 height 8
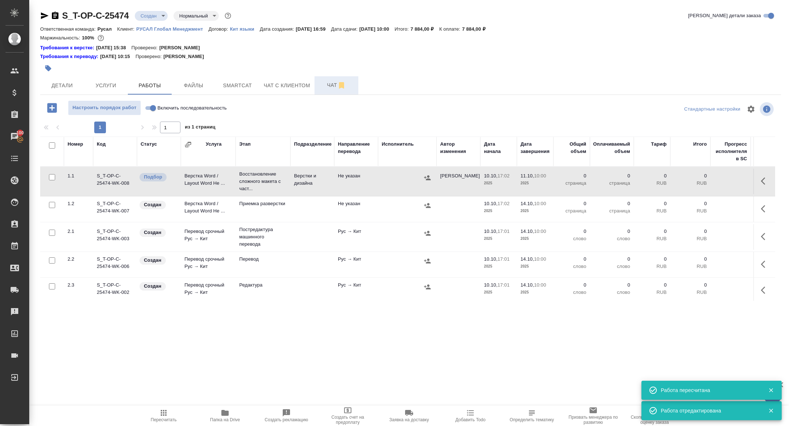
click at [329, 89] on span "Чат" at bounding box center [336, 85] width 35 height 9
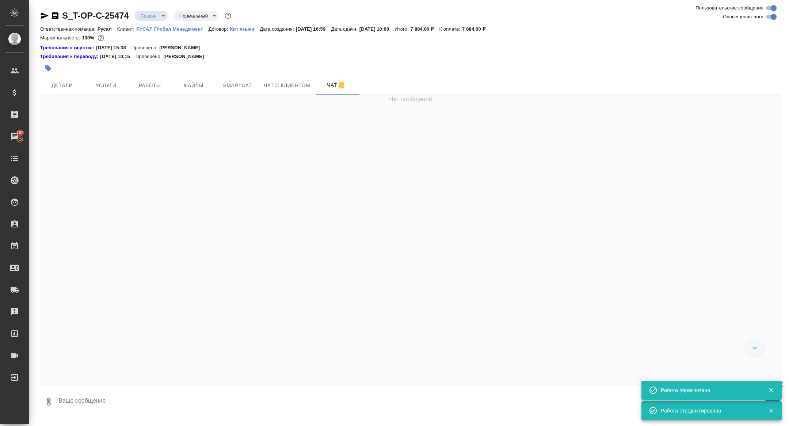
scroll to position [278, 0]
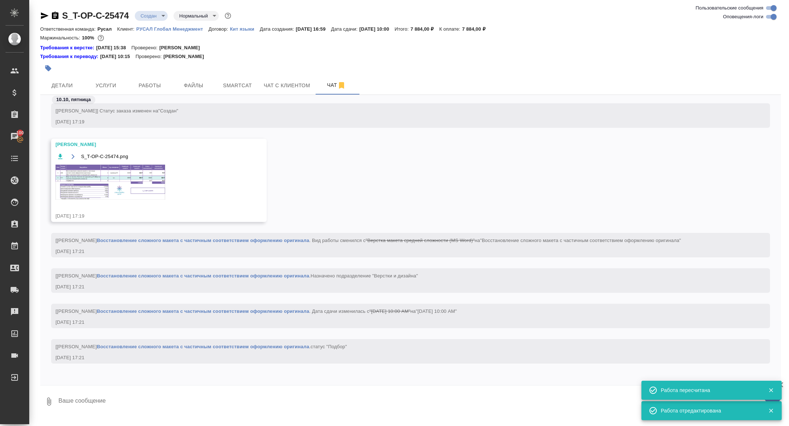
click at [147, 203] on div "S_T-OP-C-25474.png" at bounding box center [149, 180] width 186 height 57
click at [143, 180] on img at bounding box center [111, 182] width 110 height 35
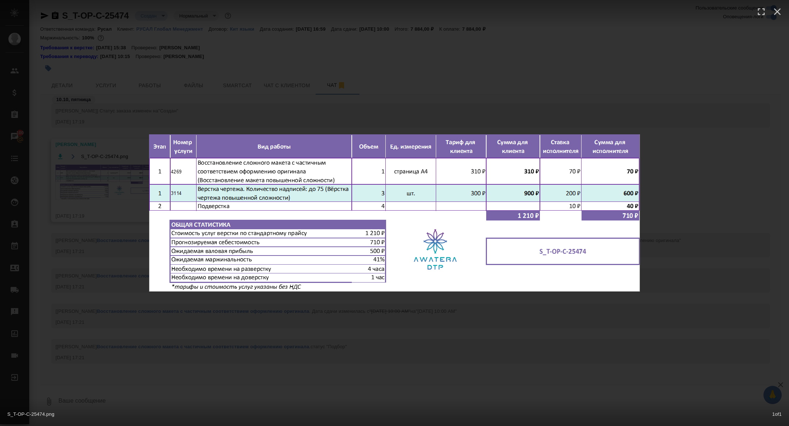
click at [143, 180] on div "S_T-OP-C-25474.png 1 of 1" at bounding box center [394, 213] width 789 height 426
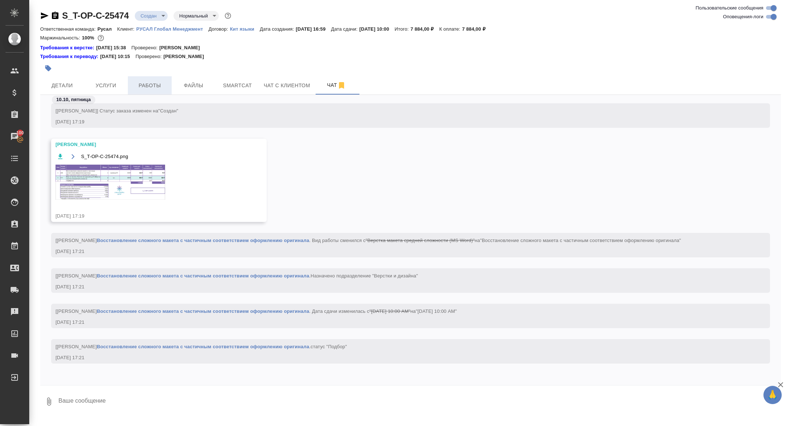
click at [157, 86] on span "Работы" at bounding box center [149, 85] width 35 height 9
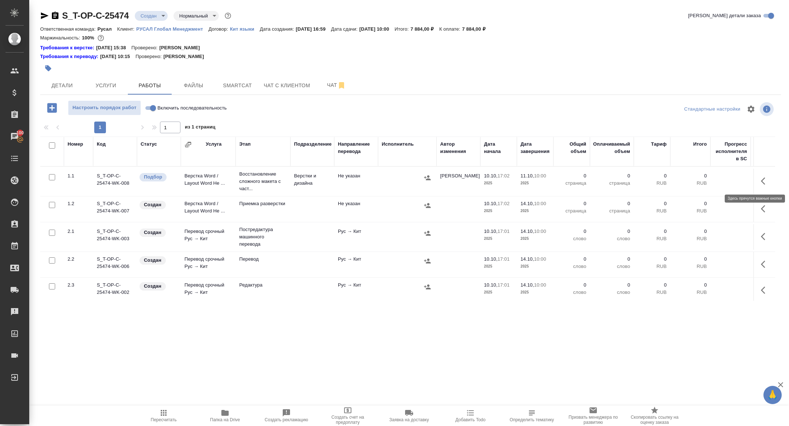
click at [764, 183] on icon "button" at bounding box center [763, 181] width 4 height 7
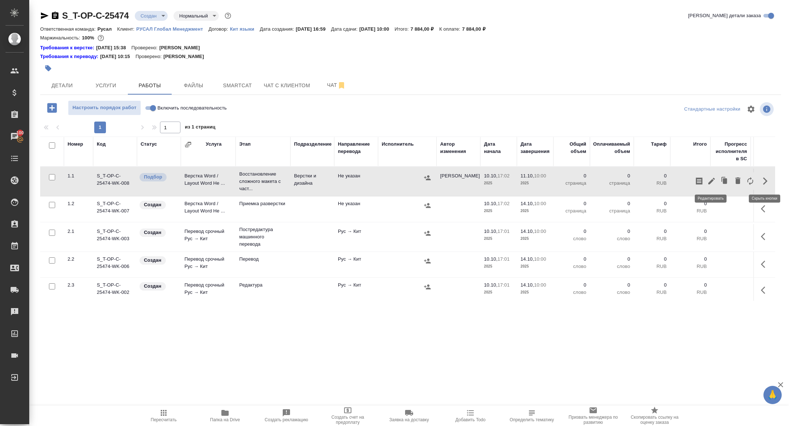
click at [712, 182] on icon "button" at bounding box center [711, 181] width 9 height 9
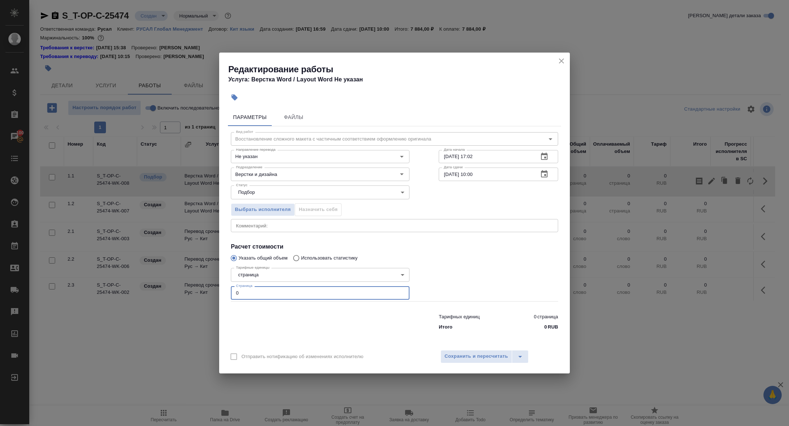
drag, startPoint x: 263, startPoint y: 293, endPoint x: 211, endPoint y: 293, distance: 51.1
click at [211, 293] on div "Редактирование работы Услуга: Верстка Word / Layout Word Не указан Параметры Фа…" at bounding box center [394, 213] width 789 height 426
type input "1"
click at [486, 352] on button "Сохранить и пересчитать" at bounding box center [476, 356] width 72 height 13
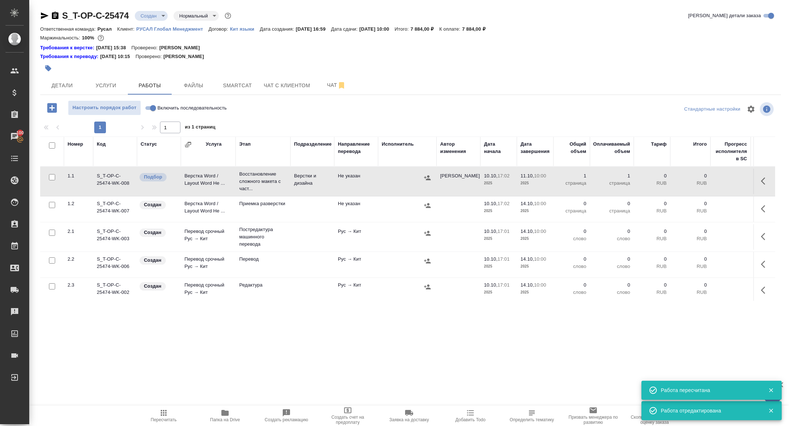
click at [764, 210] on icon "button" at bounding box center [765, 209] width 9 height 9
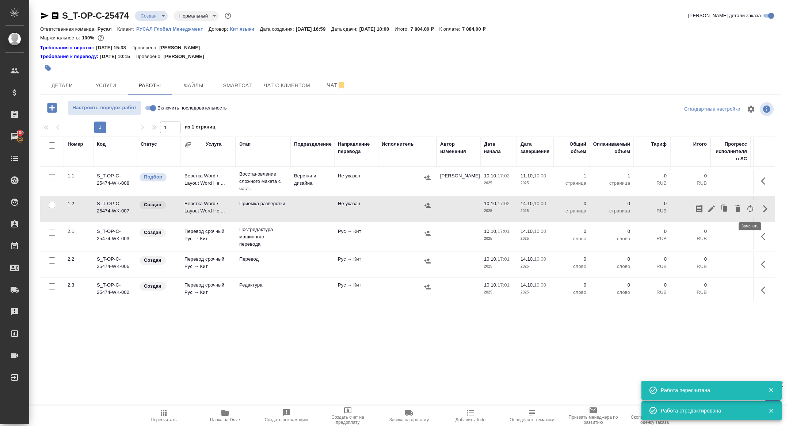
click at [751, 209] on icon "button" at bounding box center [750, 209] width 9 height 9
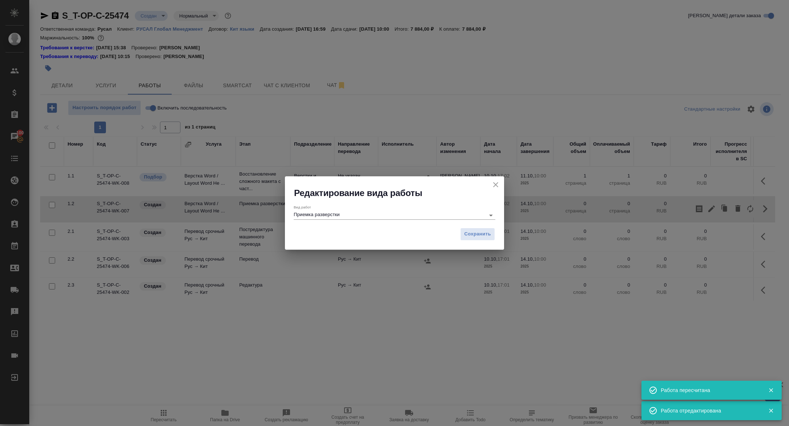
click at [344, 214] on input "Приемка разверстки" at bounding box center [388, 215] width 188 height 9
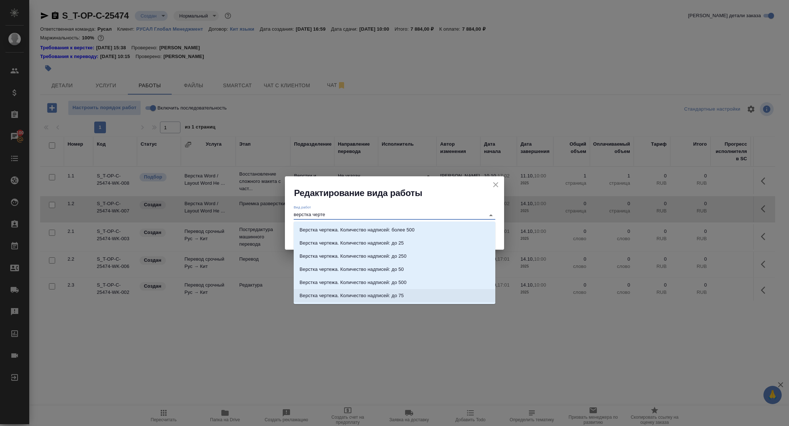
click at [402, 295] on p "Верстка чертежа. Количество надписей: до 75" at bounding box center [351, 295] width 104 height 7
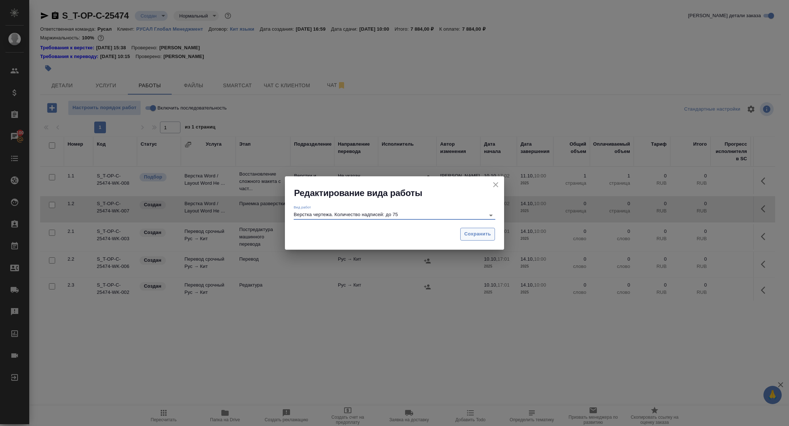
type input "Верстка чертежа. Количество надписей: до 75"
click at [468, 233] on span "Сохранить" at bounding box center [477, 234] width 27 height 8
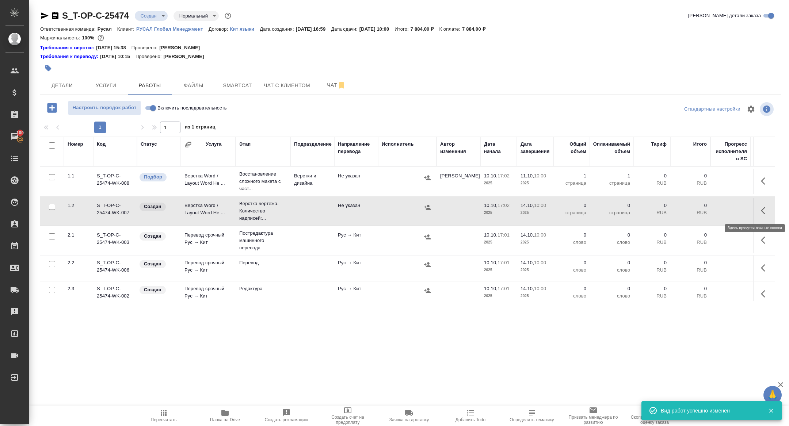
click at [764, 209] on icon "button" at bounding box center [765, 210] width 9 height 9
click at [714, 212] on icon "button" at bounding box center [711, 210] width 9 height 9
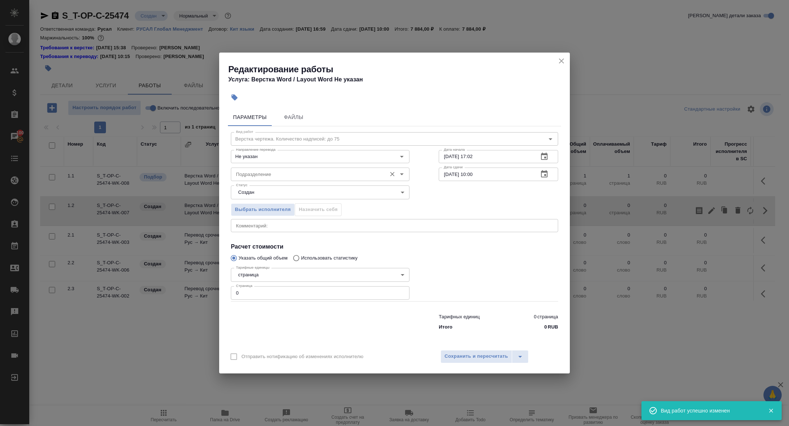
click at [276, 176] on input "Подразделение" at bounding box center [308, 174] width 150 height 9
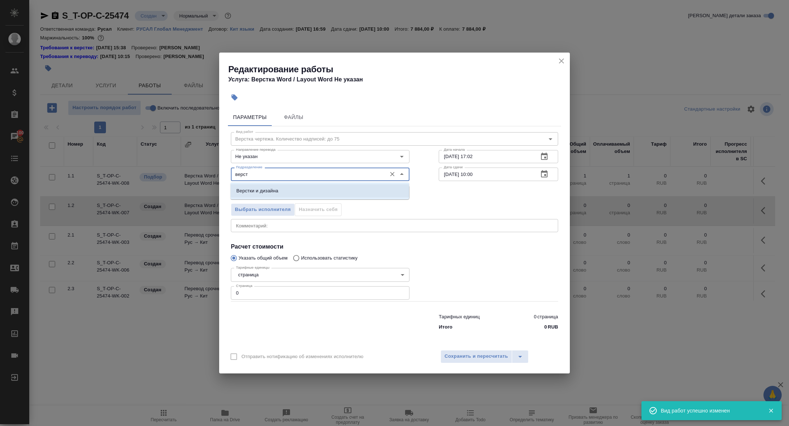
click at [282, 188] on li "Верстки и дизайна" at bounding box center [319, 190] width 179 height 13
type input "Верстки и дизайна"
click at [259, 192] on body "🙏 .cls-1 fill:#fff; AWATERA Zhuravleva Alexandra Клиенты Спецификации Заказы 10…" at bounding box center [394, 213] width 789 height 426
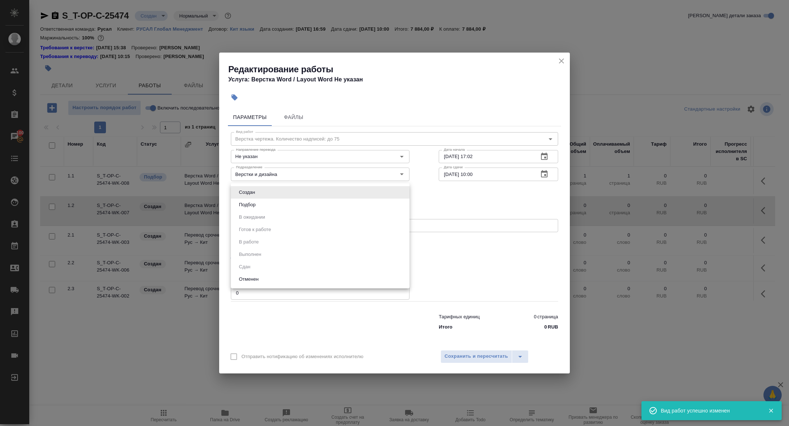
click at [257, 208] on button "Подбор" at bounding box center [247, 205] width 21 height 8
type input "recruiting"
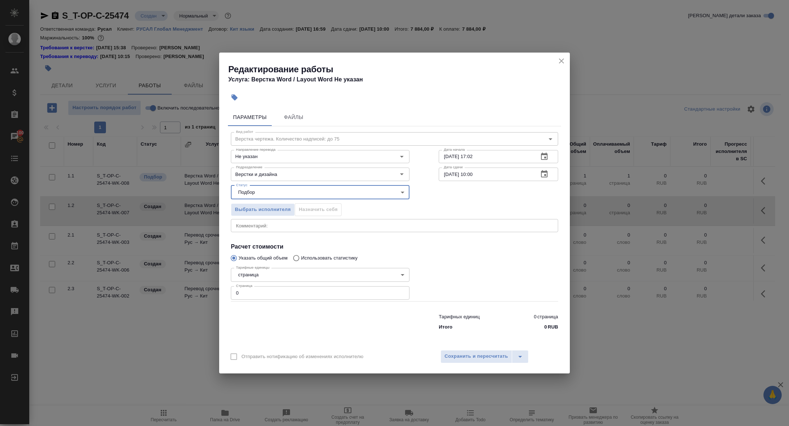
click at [546, 175] on icon "button" at bounding box center [544, 173] width 7 height 7
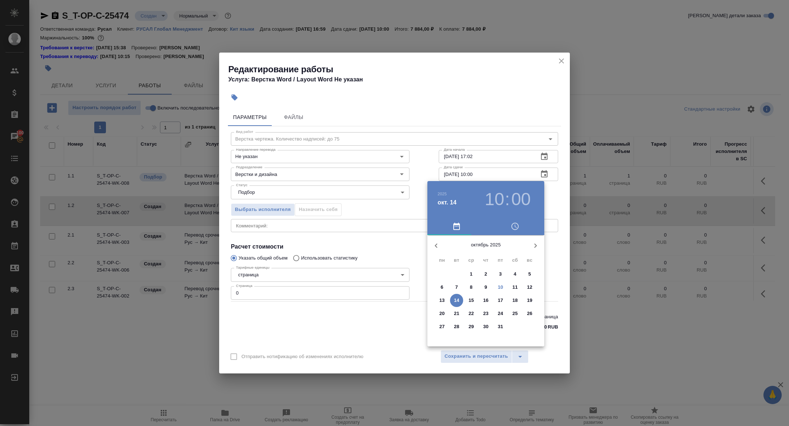
click at [522, 287] on div "12" at bounding box center [529, 287] width 15 height 13
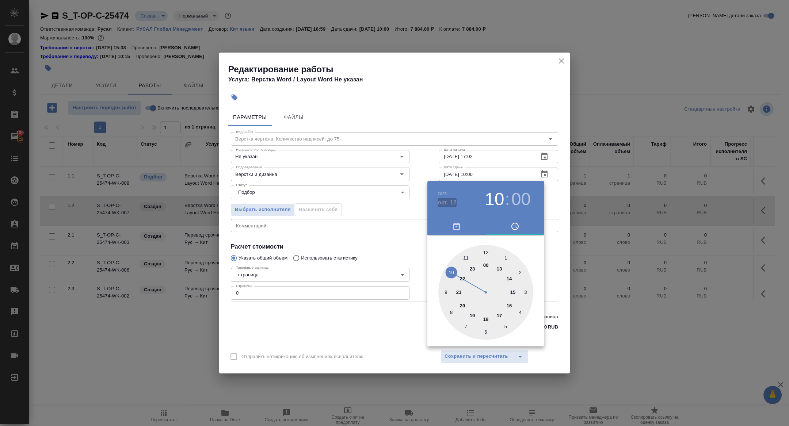
click at [444, 202] on h4 "окт. 12" at bounding box center [447, 202] width 19 height 9
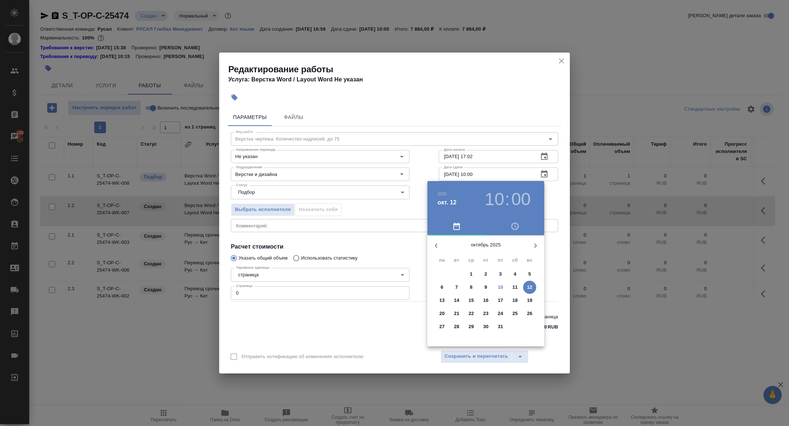
click at [512, 281] on div "11" at bounding box center [515, 287] width 15 height 13
type input "11.10.2025 10:00"
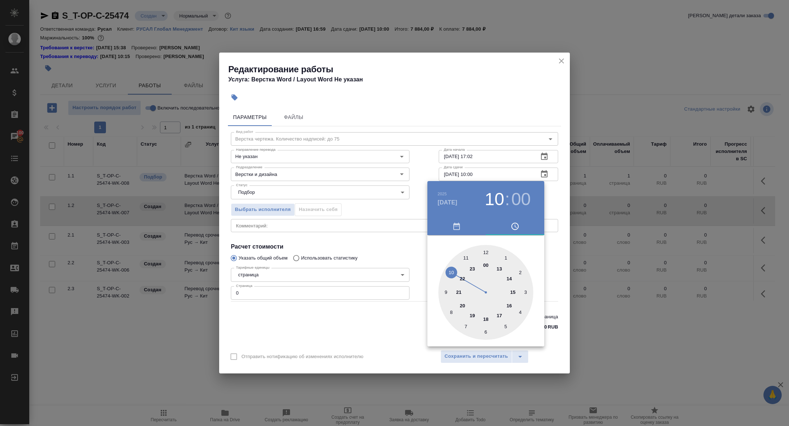
drag, startPoint x: 446, startPoint y: 197, endPoint x: 456, endPoint y: 214, distance: 19.7
click at [446, 197] on div "2025" at bounding box center [460, 193] width 44 height 9
click at [382, 184] on div at bounding box center [394, 213] width 789 height 426
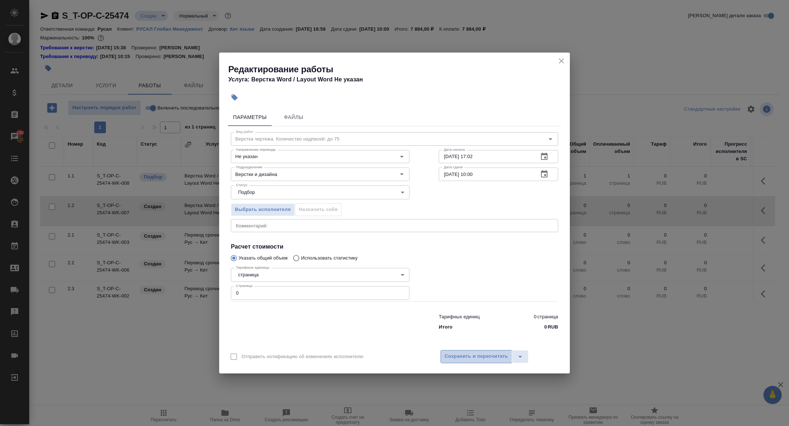
click at [470, 355] on span "Сохранить и пересчитать" at bounding box center [476, 356] width 64 height 8
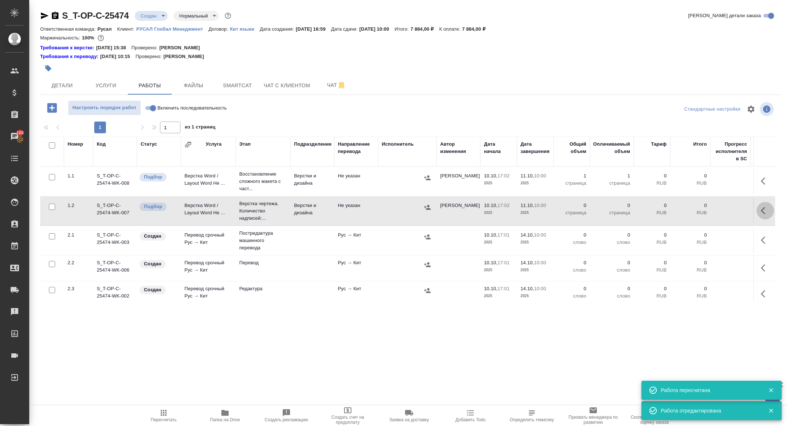
click at [762, 208] on icon "button" at bounding box center [765, 210] width 9 height 9
click at [710, 209] on icon "button" at bounding box center [711, 210] width 9 height 9
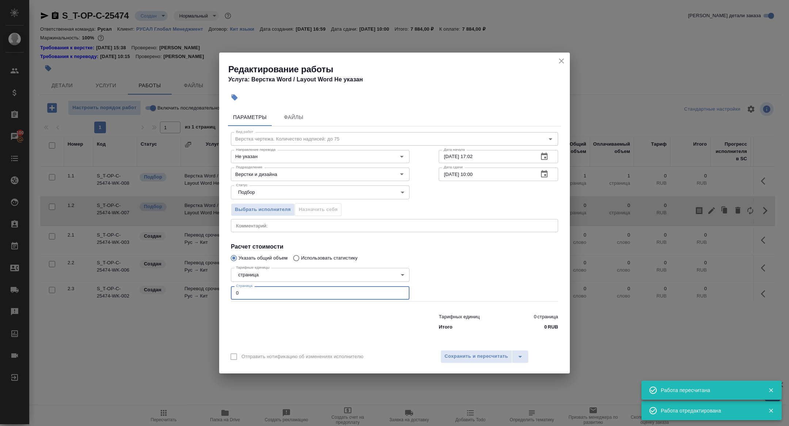
drag, startPoint x: 262, startPoint y: 294, endPoint x: 173, endPoint y: 288, distance: 89.0
click at [173, 288] on div "Редактирование работы Услуга: Верстка Word / Layout Word Не указан Параметры Фа…" at bounding box center [394, 213] width 789 height 426
type input "3"
click at [449, 353] on span "Сохранить и пересчитать" at bounding box center [476, 356] width 64 height 8
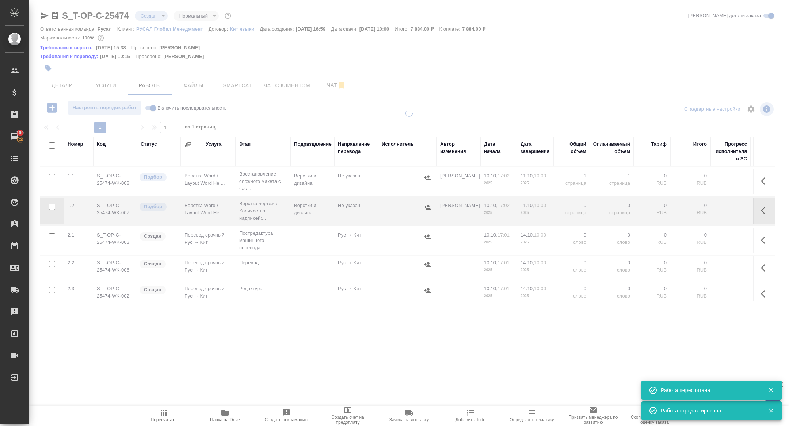
click at [468, 352] on div ".cls-1 fill:#fff; AWATERA Zhuravleva Alexandra Клиенты Спецификации Заказы 100 …" at bounding box center [394, 213] width 789 height 426
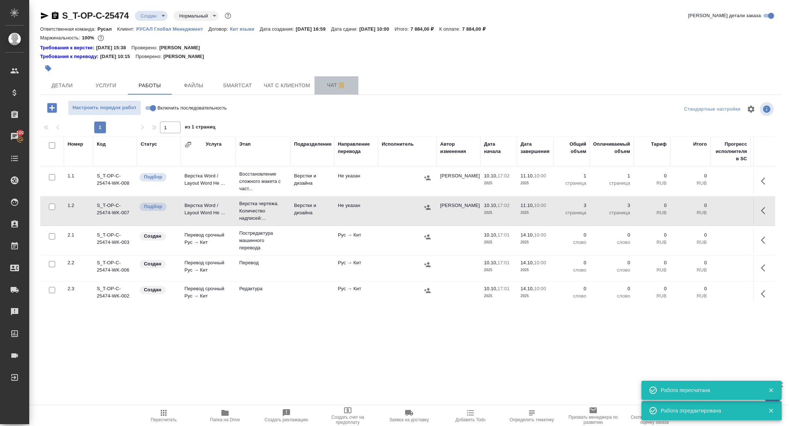
click at [333, 76] on button "Чат" at bounding box center [336, 85] width 44 height 18
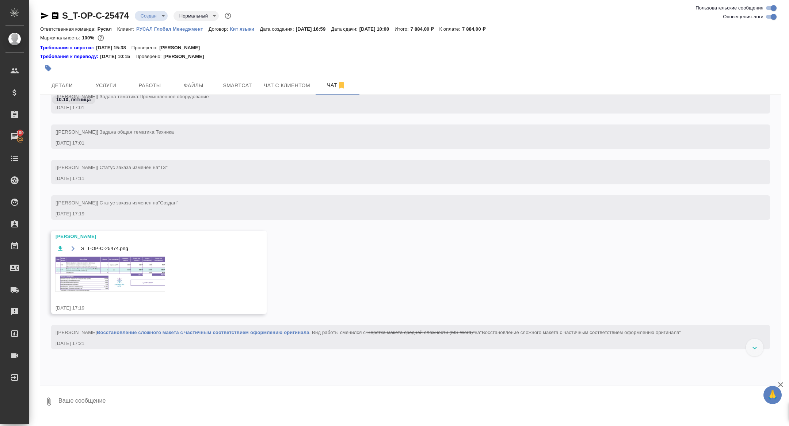
scroll to position [74, 0]
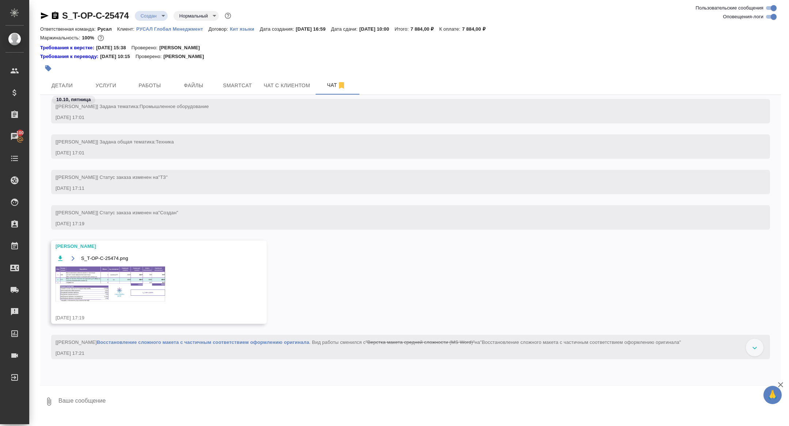
click at [130, 302] on img at bounding box center [111, 284] width 110 height 35
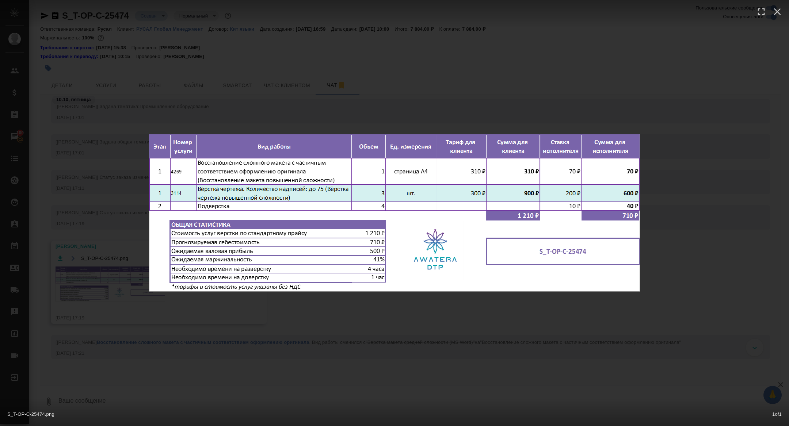
click at [131, 133] on div "S_T-OP-C-25474.png 1 of 1" at bounding box center [394, 213] width 789 height 426
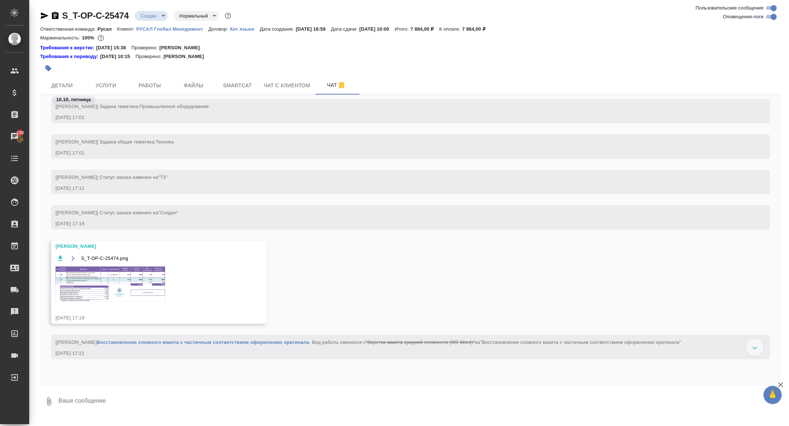
click at [147, 15] on body "🙏 .cls-1 fill:#fff; AWATERA Zhuravleva Alexandra Клиенты Спецификации Заказы 10…" at bounding box center [394, 213] width 789 height 426
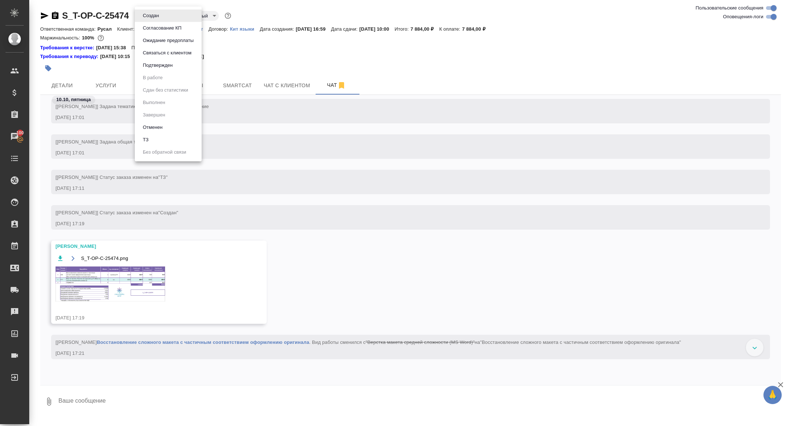
click at [152, 67] on button "Подтвержден" at bounding box center [158, 65] width 34 height 8
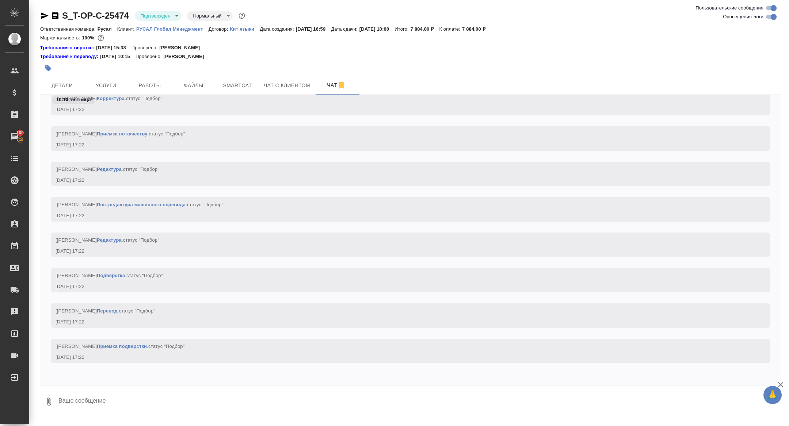
scroll to position [1365, 0]
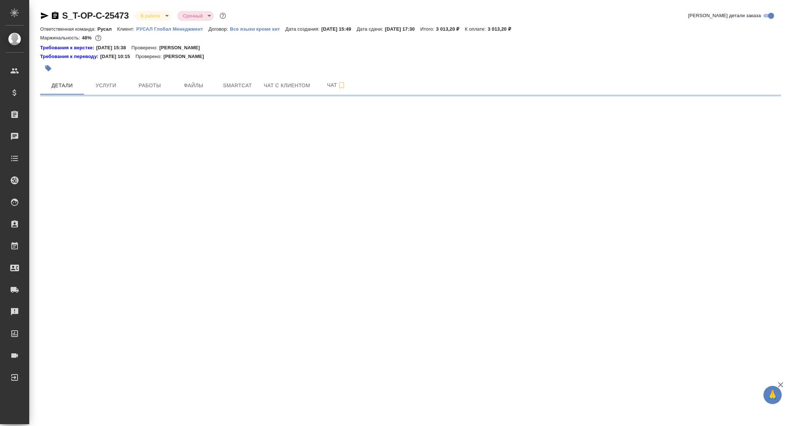
select select "RU"
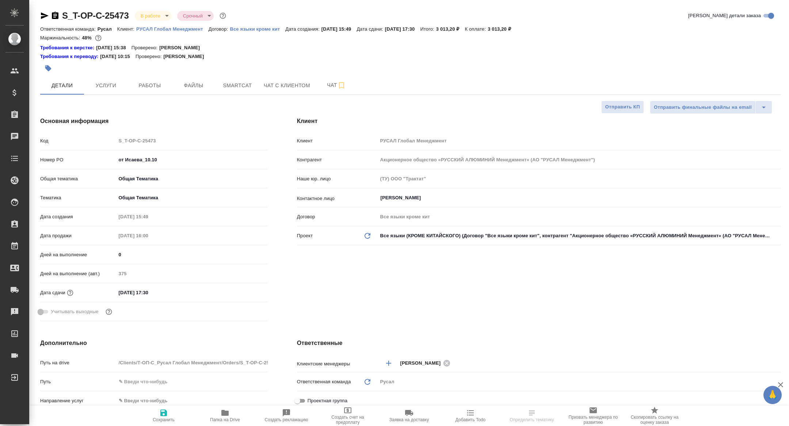
type textarea "x"
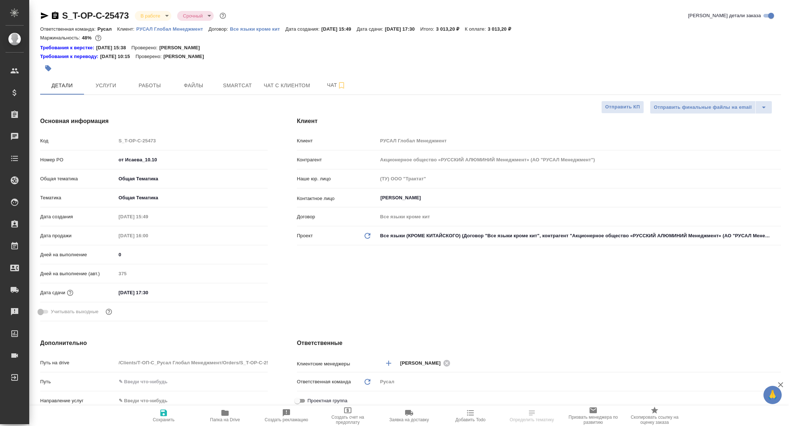
type textarea "x"
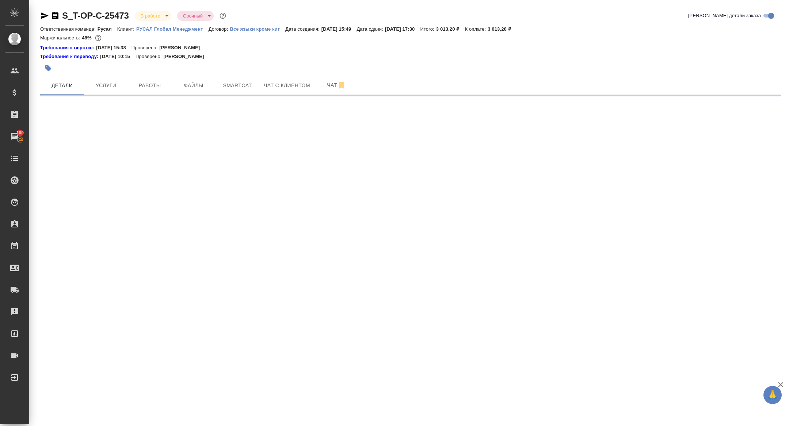
select select "RU"
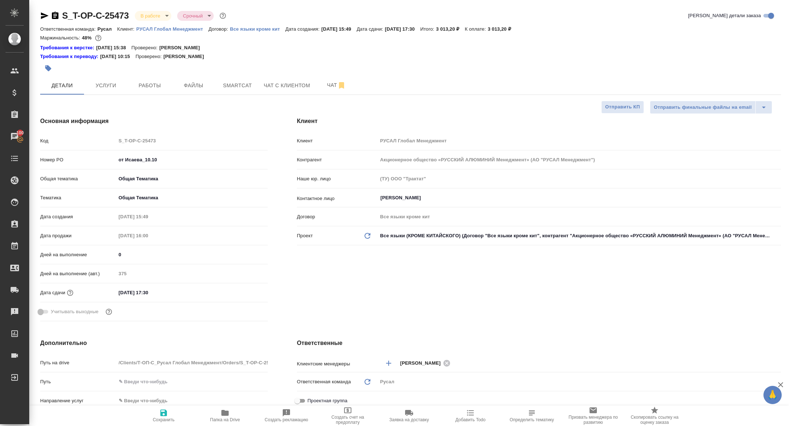
type textarea "x"
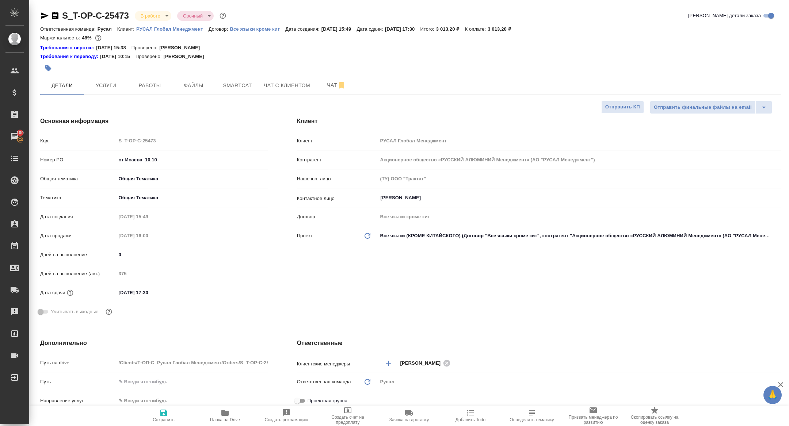
type textarea "x"
click at [242, 81] on span "Smartcat" at bounding box center [237, 85] width 35 height 9
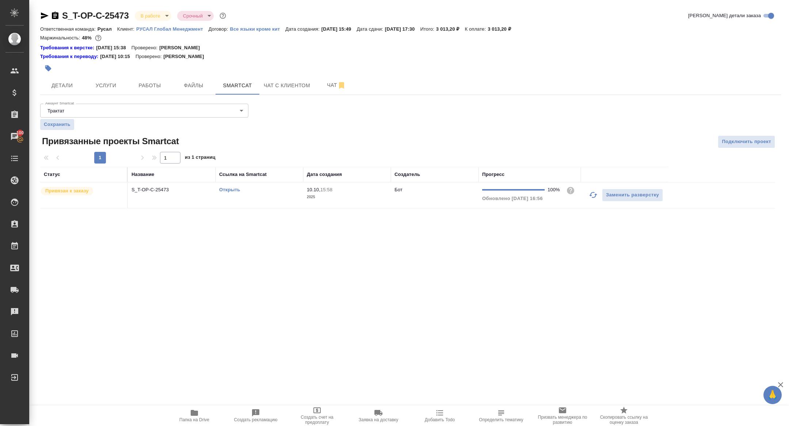
click at [236, 190] on link "Открыть" at bounding box center [229, 189] width 21 height 5
click at [71, 83] on span "Детали" at bounding box center [62, 85] width 35 height 9
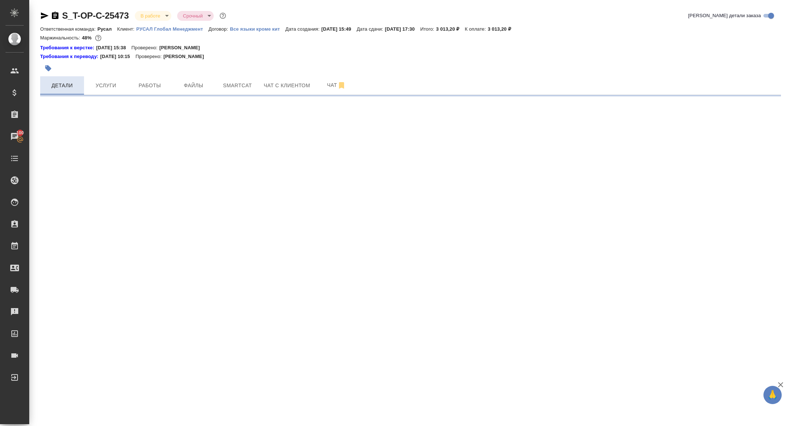
select select "RU"
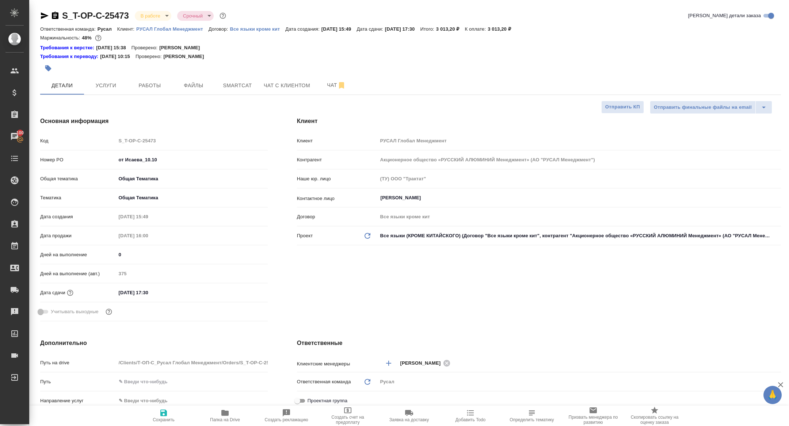
type textarea "x"
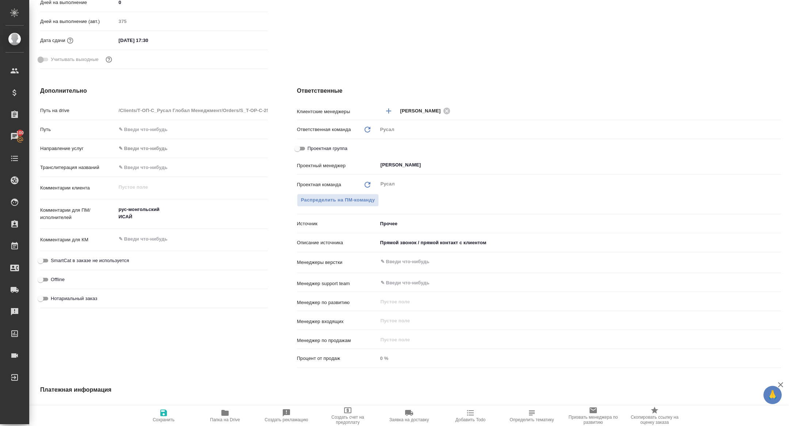
type textarea "x"
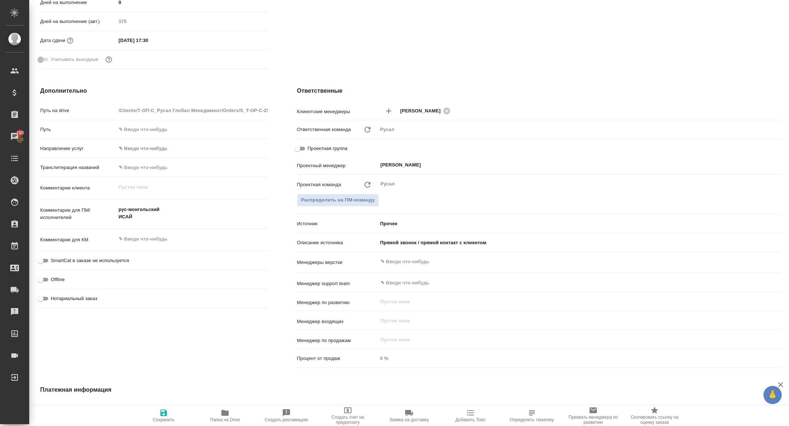
type textarea "x"
click at [222, 413] on icon "button" at bounding box center [224, 413] width 7 height 6
type textarea "x"
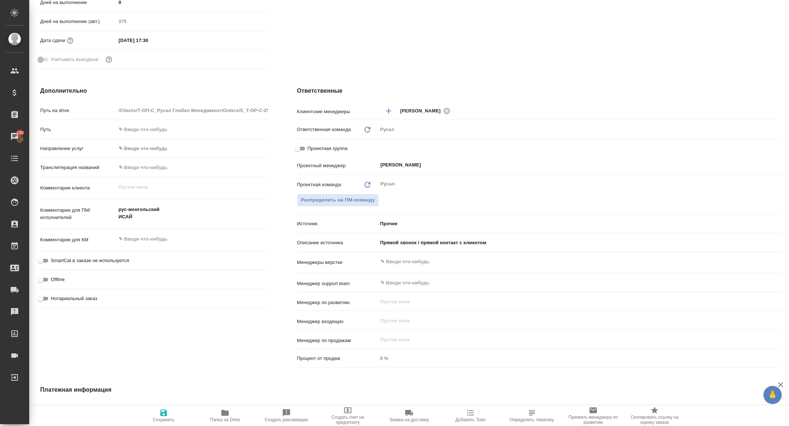
type textarea "x"
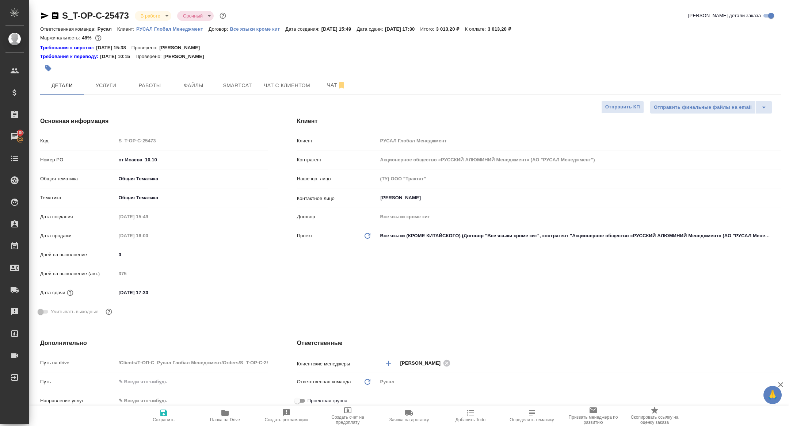
click at [45, 13] on icon "button" at bounding box center [44, 15] width 9 height 9
type textarea "x"
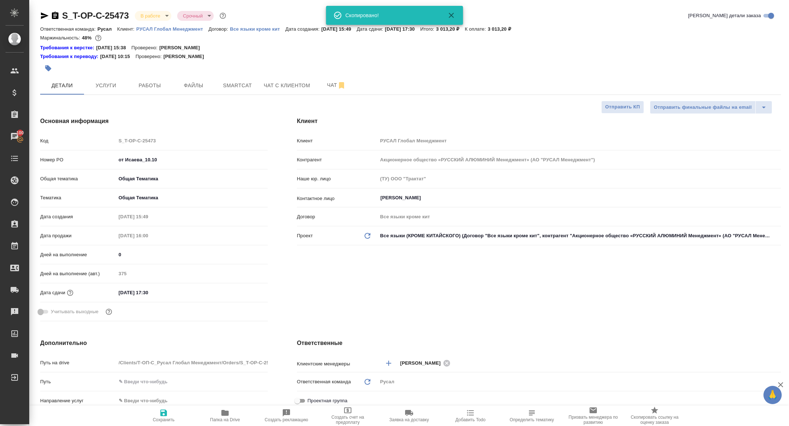
type textarea "x"
click at [184, 87] on span "Файлы" at bounding box center [193, 85] width 35 height 9
click at [156, 87] on span "Работы" at bounding box center [149, 85] width 35 height 9
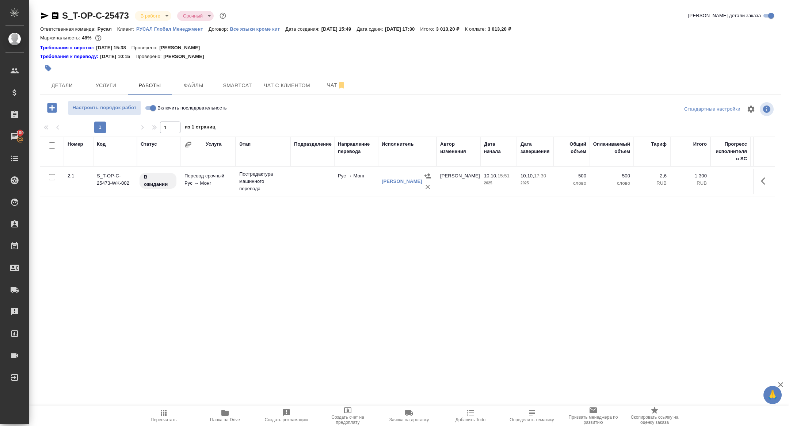
click at [51, 111] on icon "button" at bounding box center [51, 107] width 9 height 9
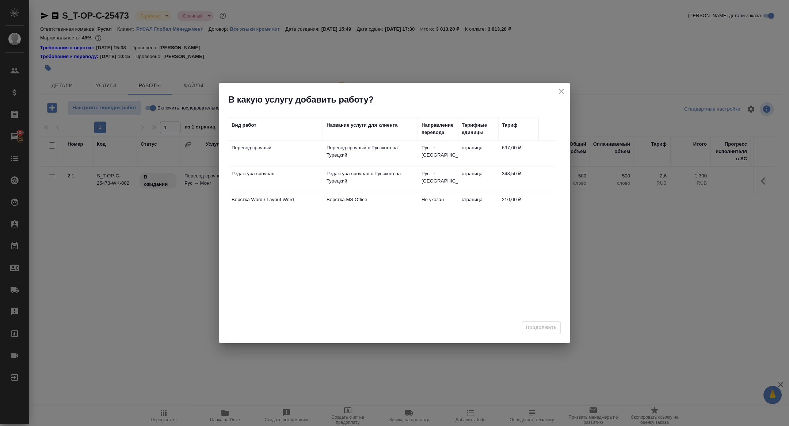
click at [258, 205] on td "Верстка Word / Layout Word" at bounding box center [275, 205] width 95 height 26
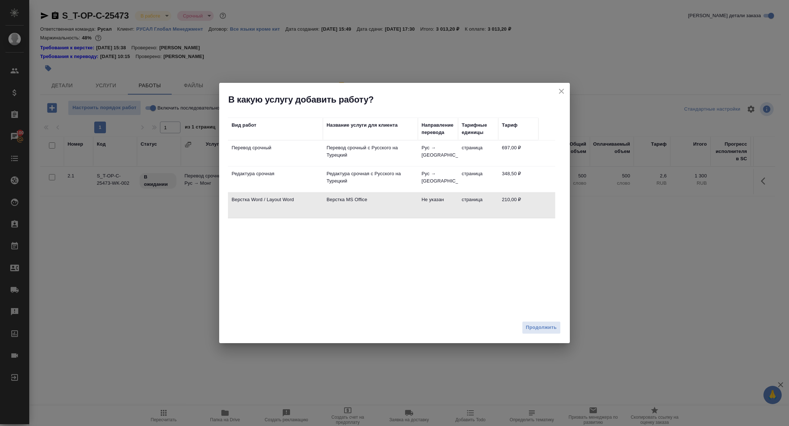
click at [258, 205] on td "Верстка Word / Layout Word" at bounding box center [275, 205] width 95 height 26
click at [540, 327] on span "Продолжить" at bounding box center [541, 328] width 31 height 8
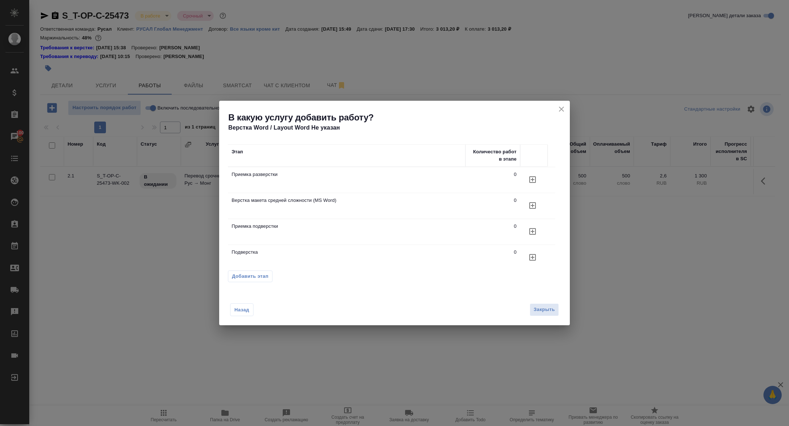
click at [534, 259] on icon "button" at bounding box center [532, 257] width 9 height 9
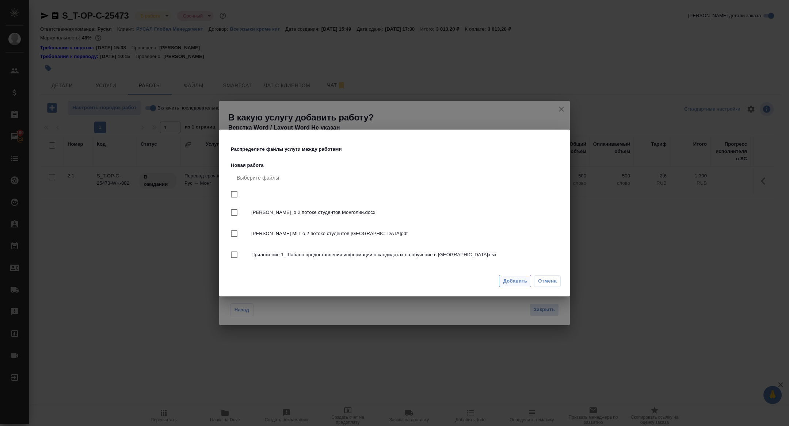
click at [515, 282] on span "Добавить" at bounding box center [515, 281] width 24 height 8
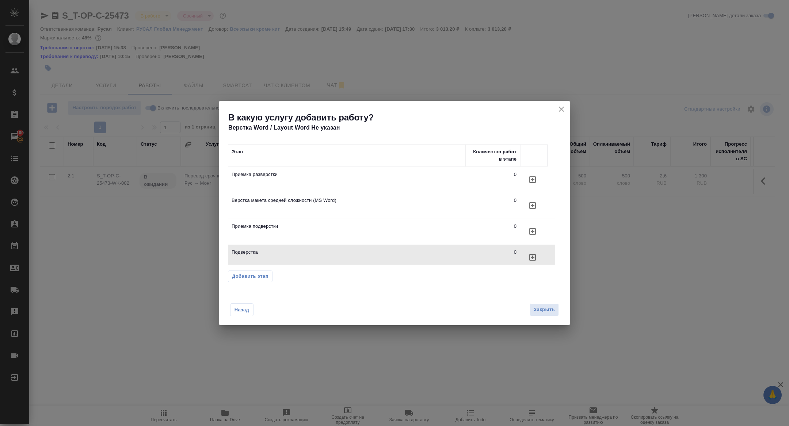
scroll to position [1, 0]
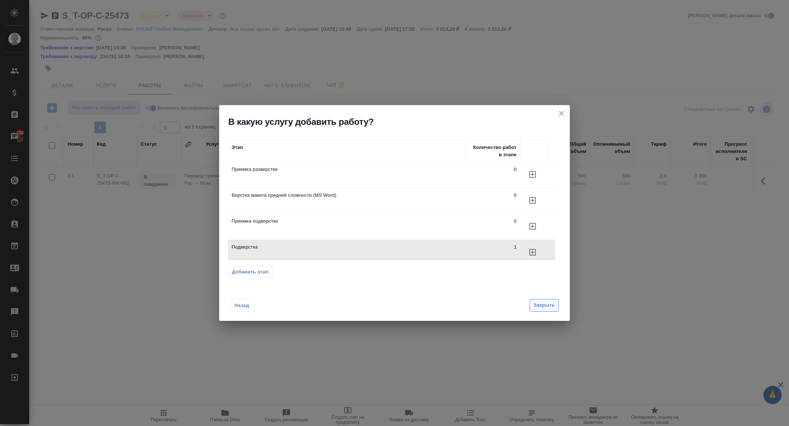
click at [551, 305] on span "Закрыть" at bounding box center [544, 305] width 21 height 8
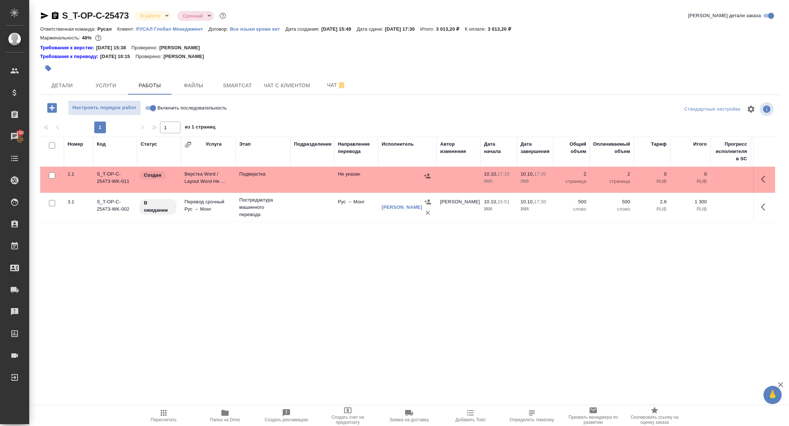
click at [762, 180] on icon "button" at bounding box center [763, 179] width 4 height 7
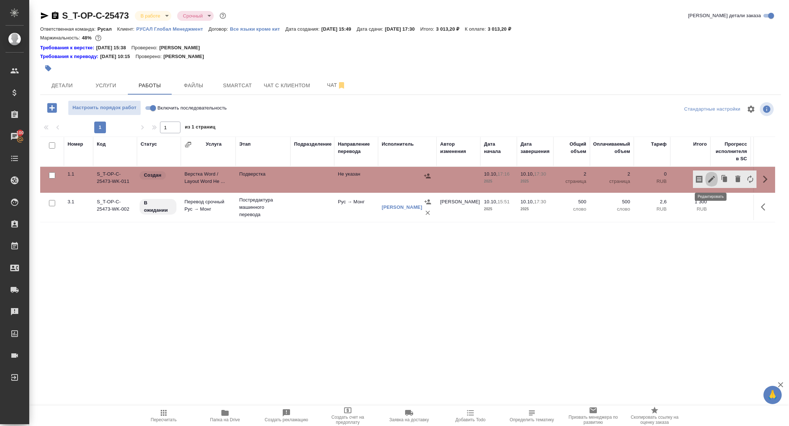
click at [713, 178] on icon "button" at bounding box center [711, 179] width 7 height 7
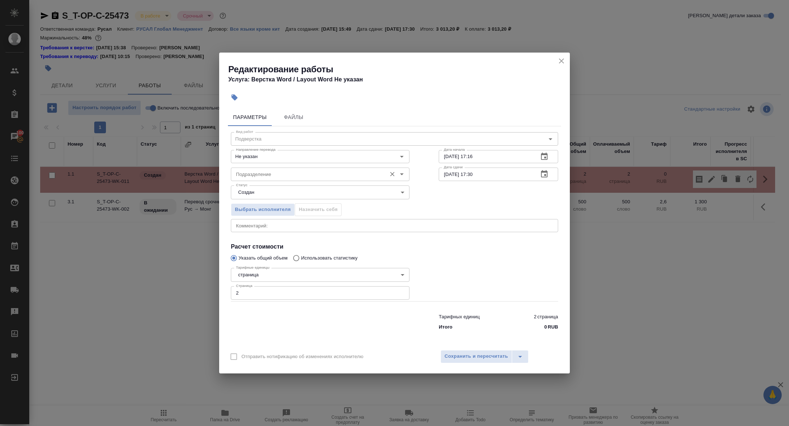
click at [274, 173] on input "Подразделение" at bounding box center [308, 174] width 150 height 9
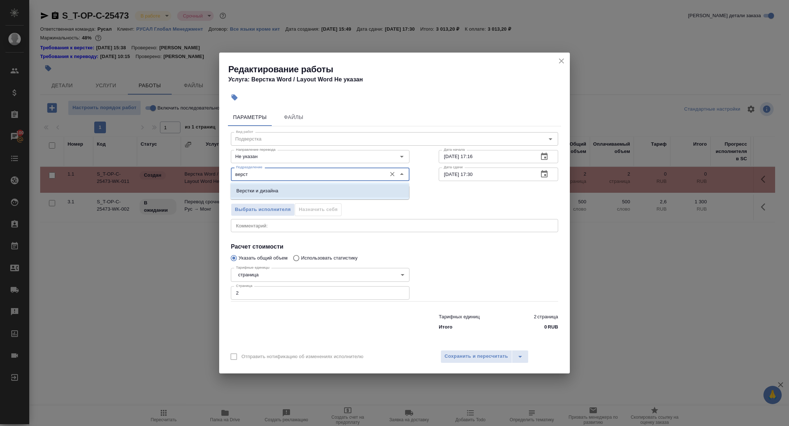
click at [280, 192] on li "Верстки и дизайна" at bounding box center [319, 190] width 179 height 13
type input "Верстки и дизайна"
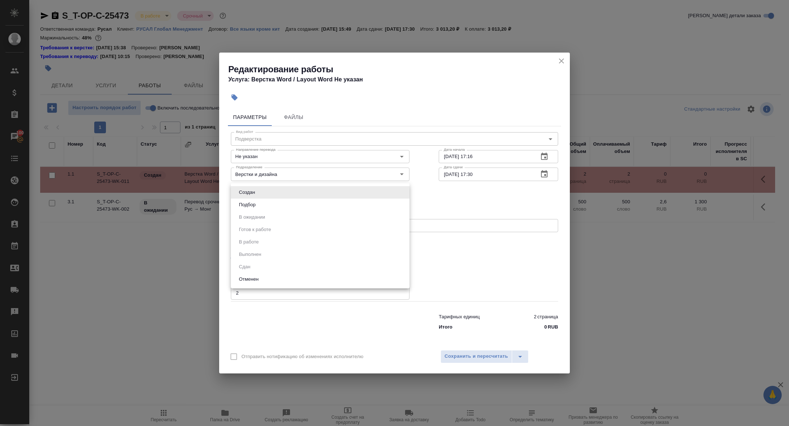
click at [266, 192] on body "🙏 .cls-1 fill:#fff; AWATERA Zhuravleva Alexandra Клиенты Спецификации Заказы 10…" at bounding box center [394, 213] width 789 height 426
click at [251, 203] on button "Подбор" at bounding box center [247, 205] width 21 height 8
type input "recruiting"
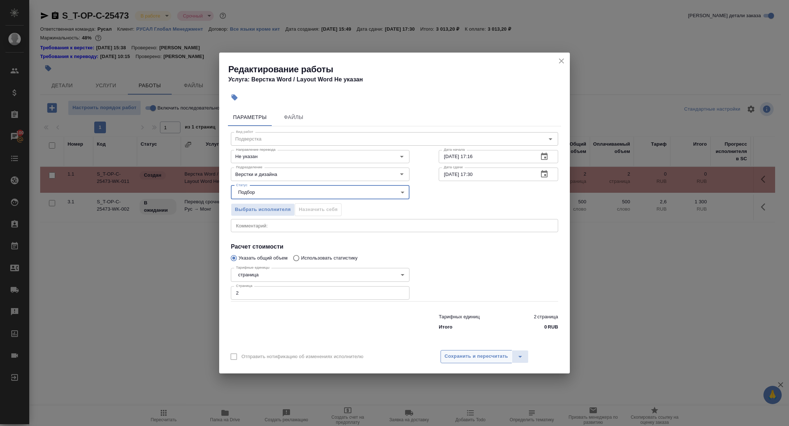
click at [478, 361] on button "Сохранить и пересчитать" at bounding box center [476, 356] width 72 height 13
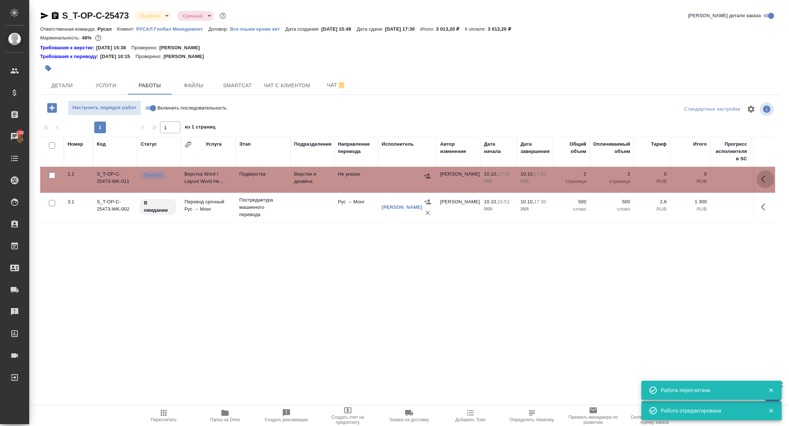
click at [761, 181] on icon "button" at bounding box center [765, 179] width 9 height 9
click at [756, 181] on button "button" at bounding box center [750, 180] width 12 height 18
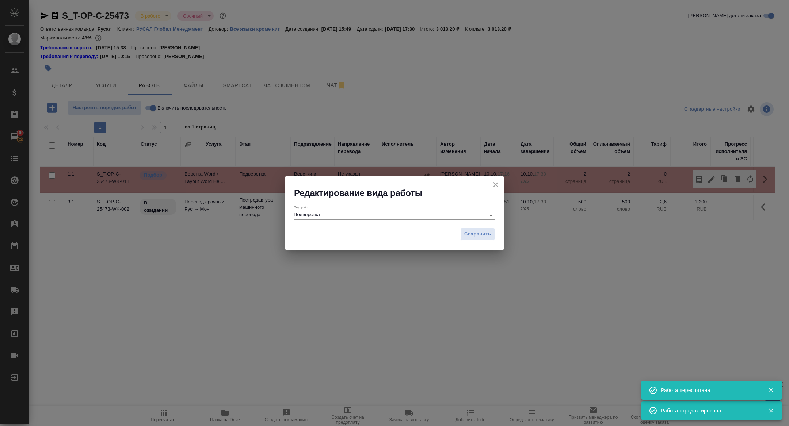
click at [356, 220] on div "Подверстка" at bounding box center [395, 215] width 202 height 9
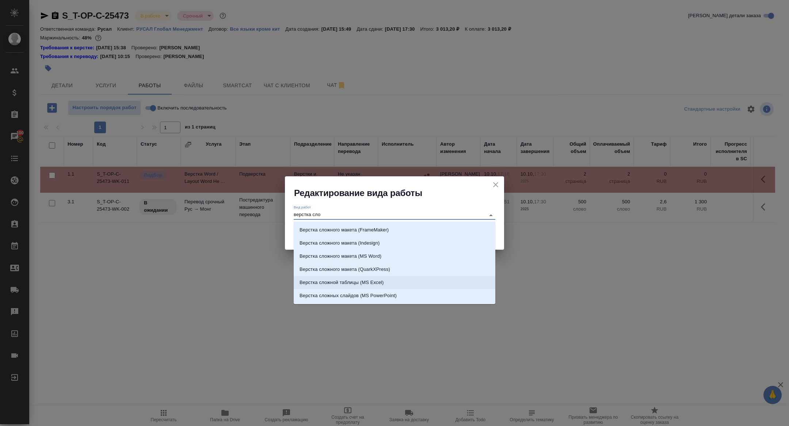
scroll to position [12, 0]
click at [388, 273] on li "Верстка сложной таблицы (MS Excel)" at bounding box center [395, 270] width 202 height 13
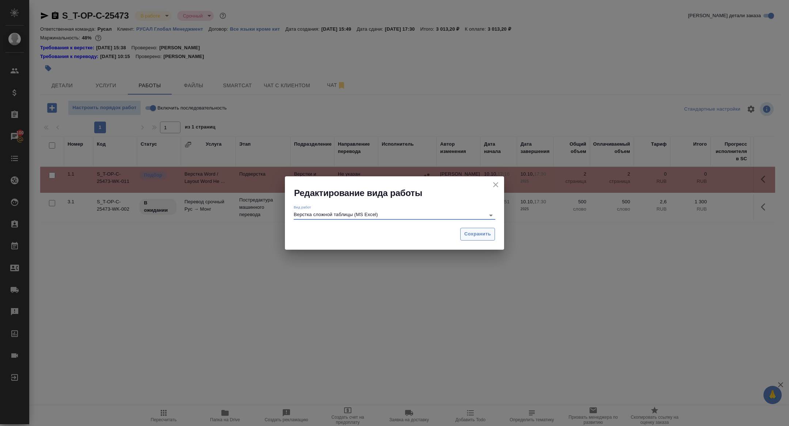
type input "Верстка сложной таблицы (MS Excel)"
click at [484, 235] on span "Сохранить" at bounding box center [477, 234] width 27 height 8
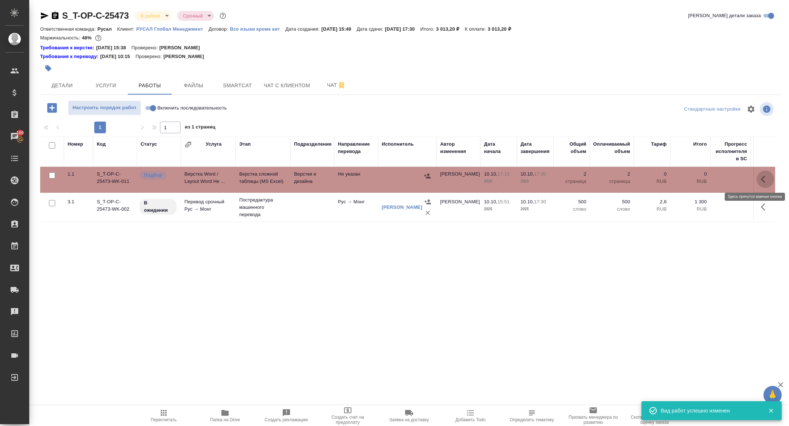
click at [765, 178] on icon "button" at bounding box center [765, 179] width 9 height 9
click at [711, 179] on icon "button" at bounding box center [711, 179] width 7 height 7
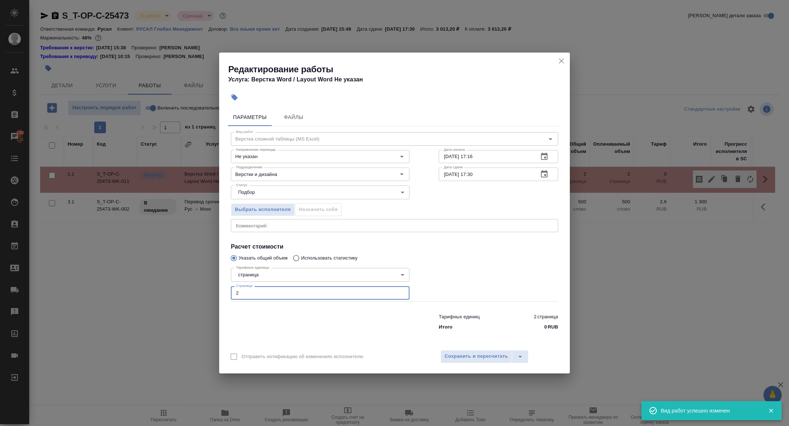
drag, startPoint x: 263, startPoint y: 289, endPoint x: 198, endPoint y: 289, distance: 65.4
click at [198, 289] on div "Редактирование работы Услуга: Верстка Word / Layout Word Не указан Параметры Фа…" at bounding box center [394, 213] width 789 height 426
type input "3"
click at [442, 352] on button "Сохранить и пересчитать" at bounding box center [476, 356] width 72 height 13
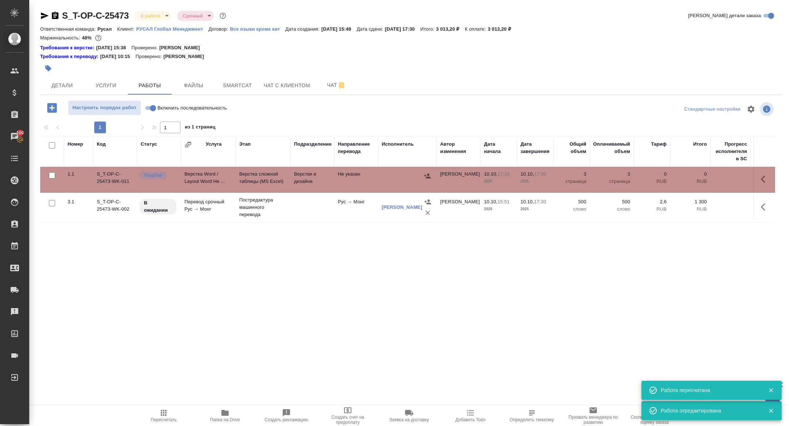
click at [192, 180] on td "Верстка Word / Layout Word Не ..." at bounding box center [208, 180] width 55 height 26
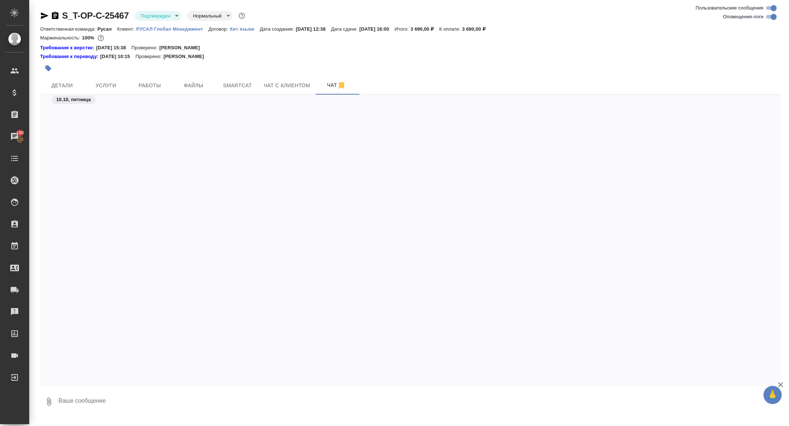
scroll to position [1167, 0]
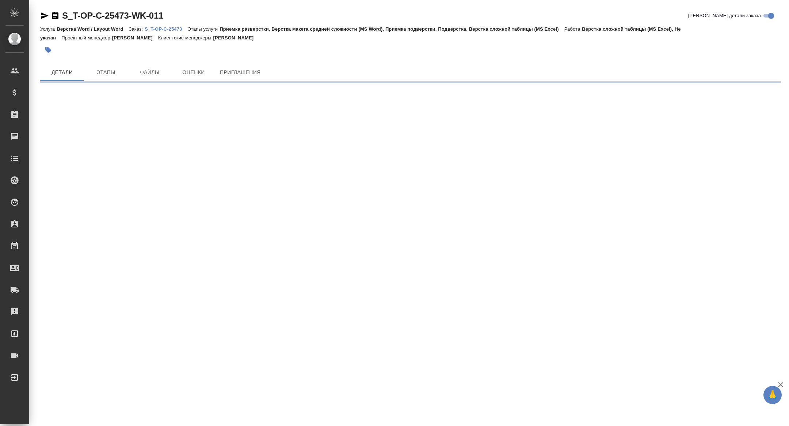
click at [44, 16] on icon "button" at bounding box center [44, 15] width 9 height 9
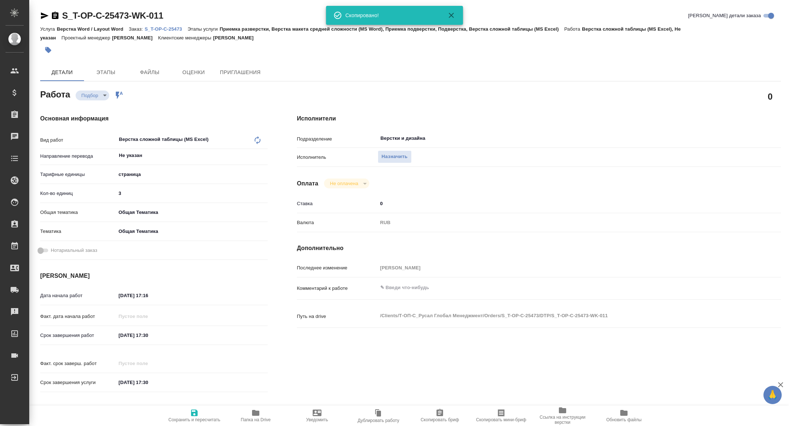
type textarea "x"
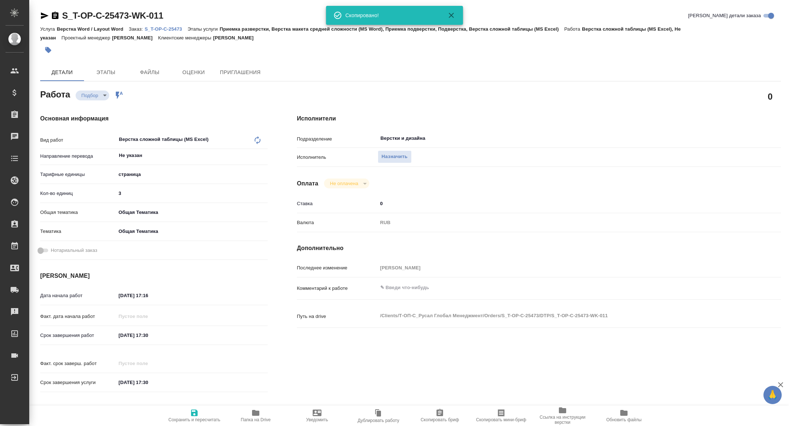
type textarea "x"
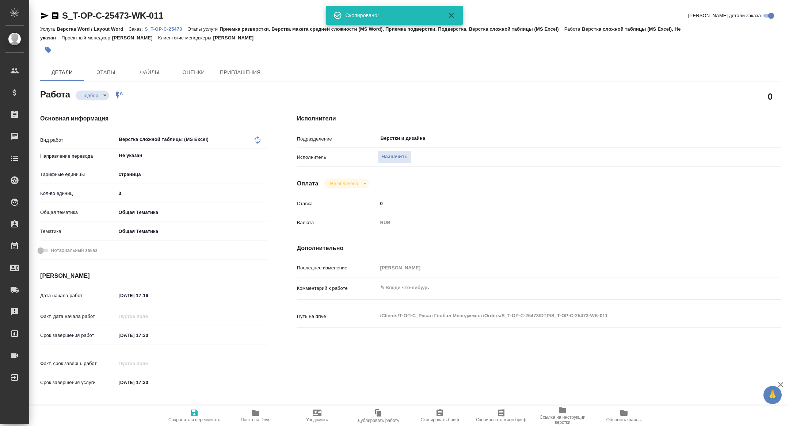
type textarea "x"
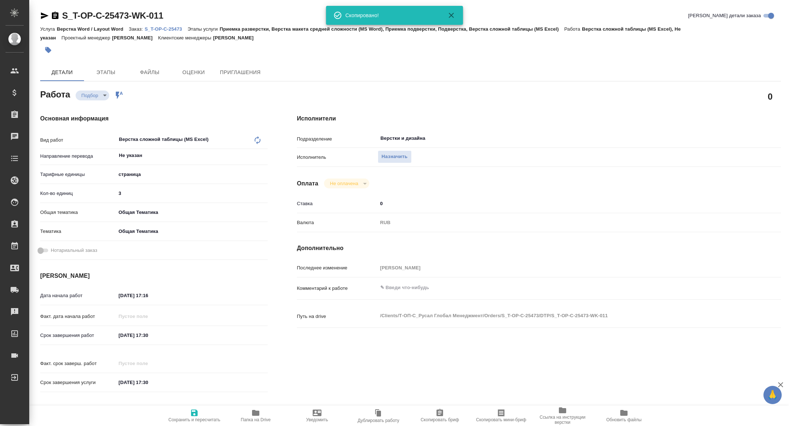
type textarea "x"
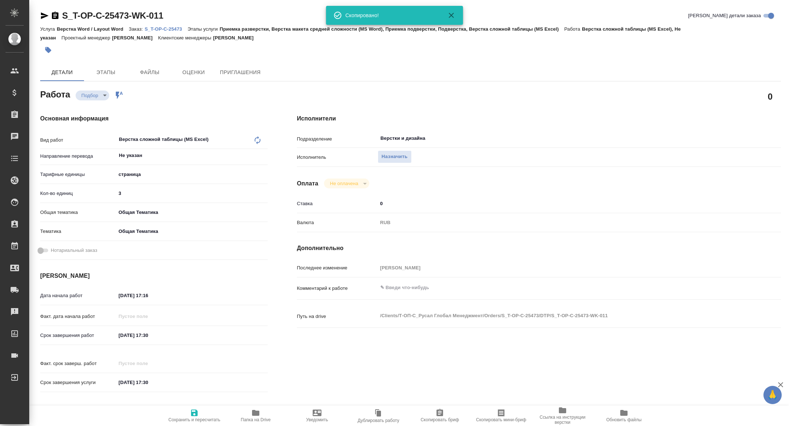
type textarea "x"
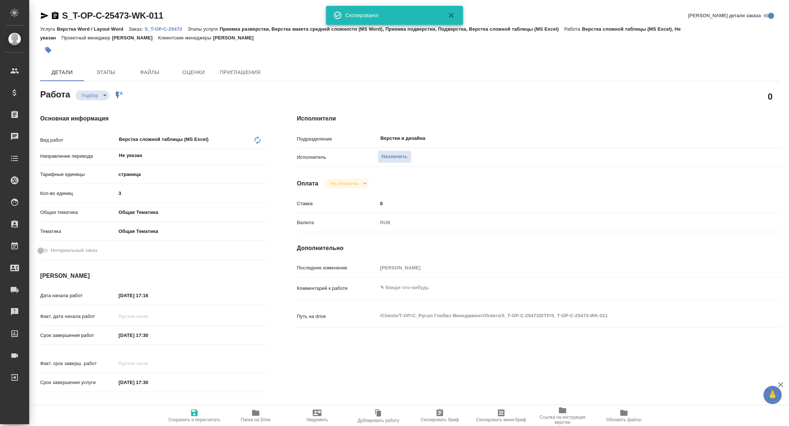
type textarea "x"
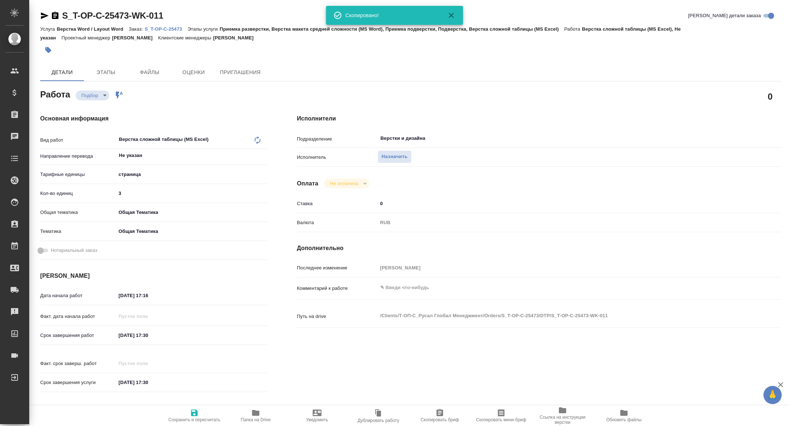
type textarea "x"
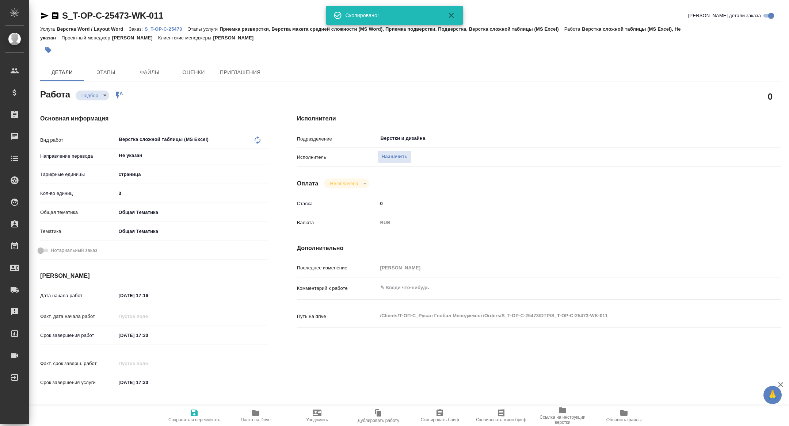
type textarea "x"
